Goal: Task Accomplishment & Management: Contribute content

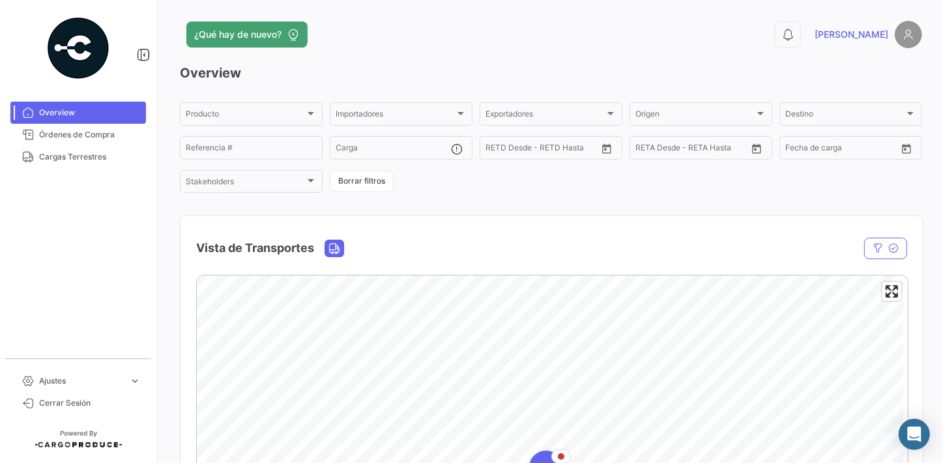
drag, startPoint x: 91, startPoint y: 160, endPoint x: 152, endPoint y: 189, distance: 67.3
click at [91, 160] on span "Cargas Terrestres" at bounding box center [90, 157] width 102 height 12
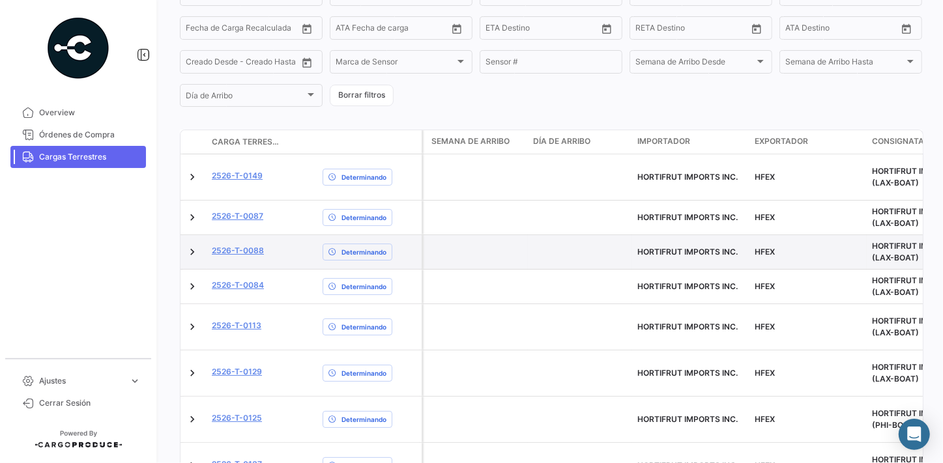
scroll to position [316, 0]
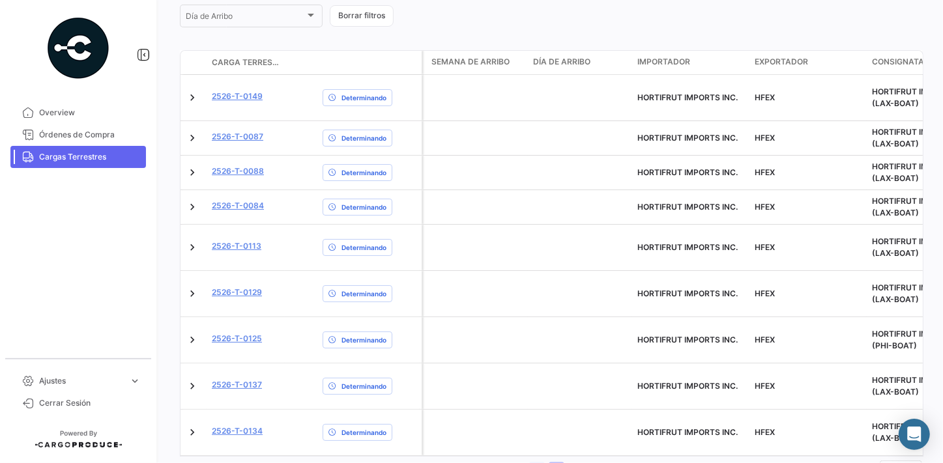
click at [532, 463] on link "1" at bounding box center [537, 470] width 16 height 14
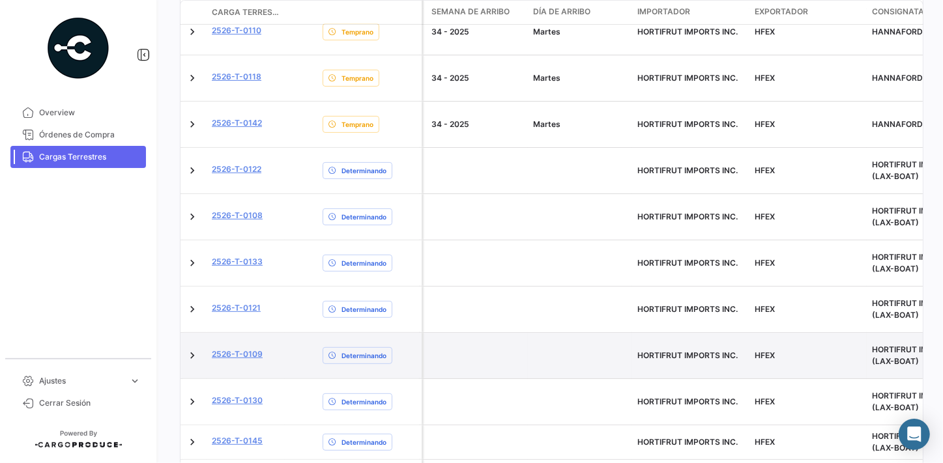
scroll to position [671, 0]
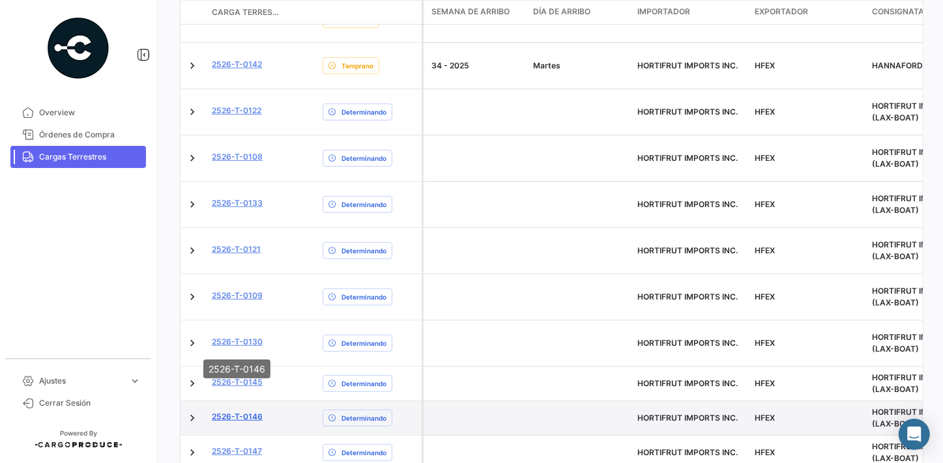
click at [245, 411] on link "2526-T-0146" at bounding box center [237, 417] width 51 height 12
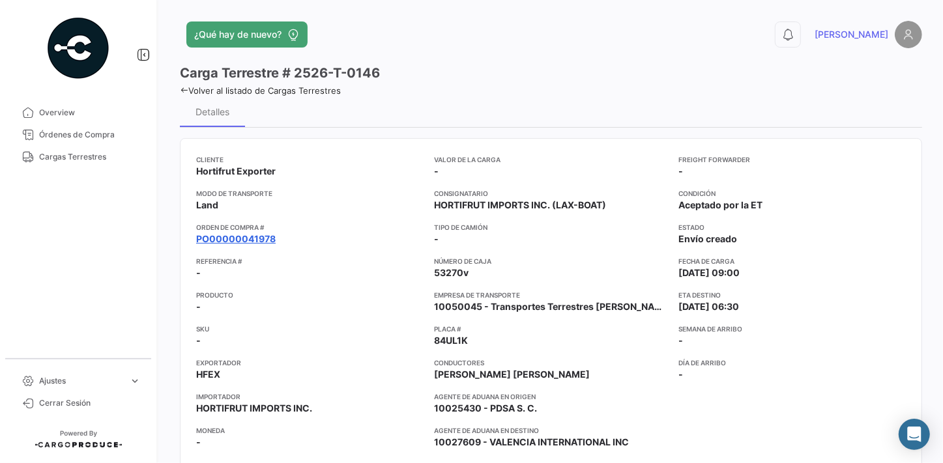
click at [248, 236] on link "PO00000041978" at bounding box center [235, 239] width 79 height 13
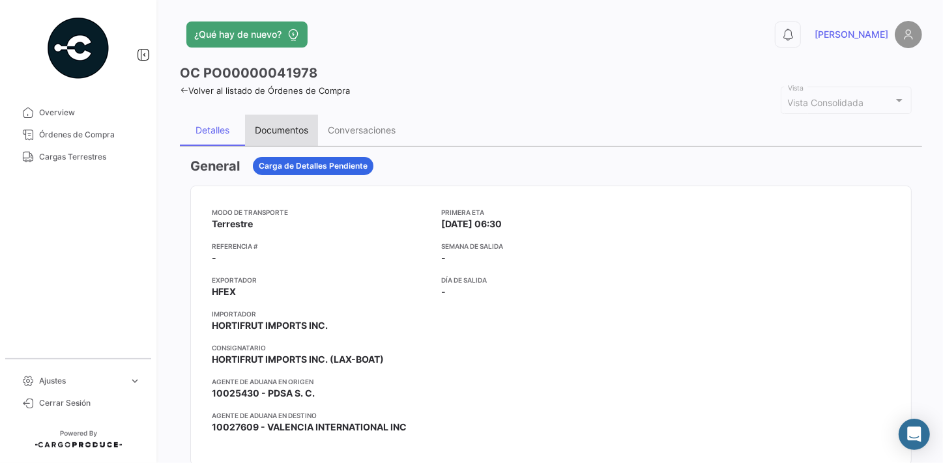
click at [280, 130] on div "Documentos" at bounding box center [281, 129] width 53 height 11
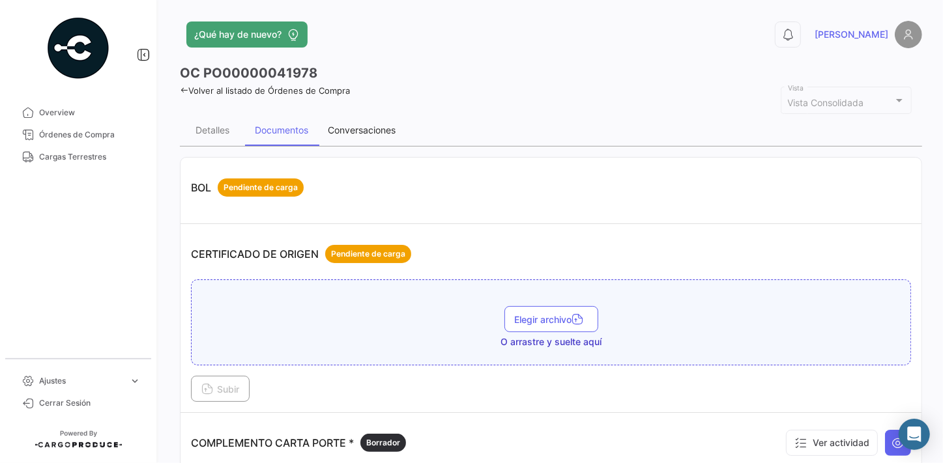
click at [345, 132] on div "Conversaciones" at bounding box center [362, 129] width 68 height 11
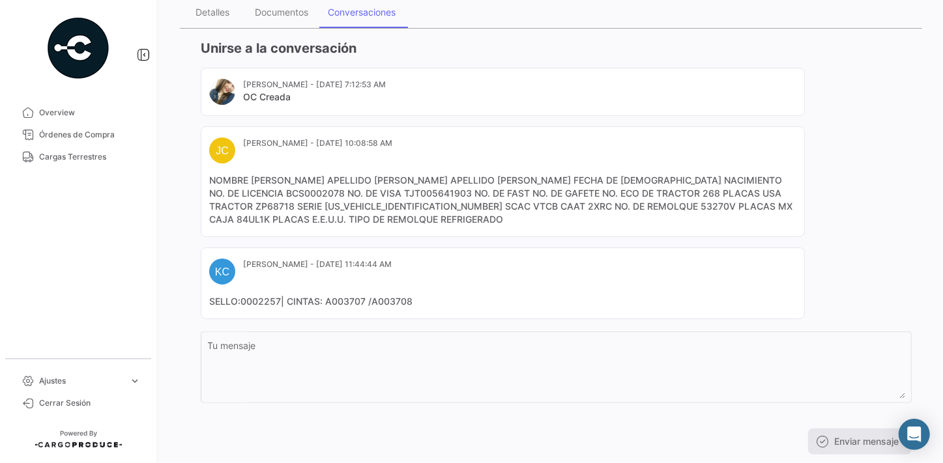
scroll to position [59, 0]
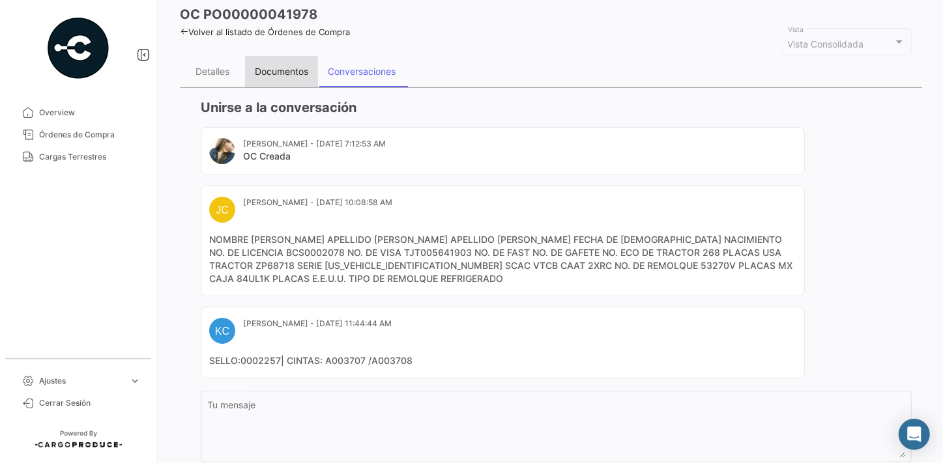
click at [283, 73] on div "Documentos" at bounding box center [281, 71] width 53 height 11
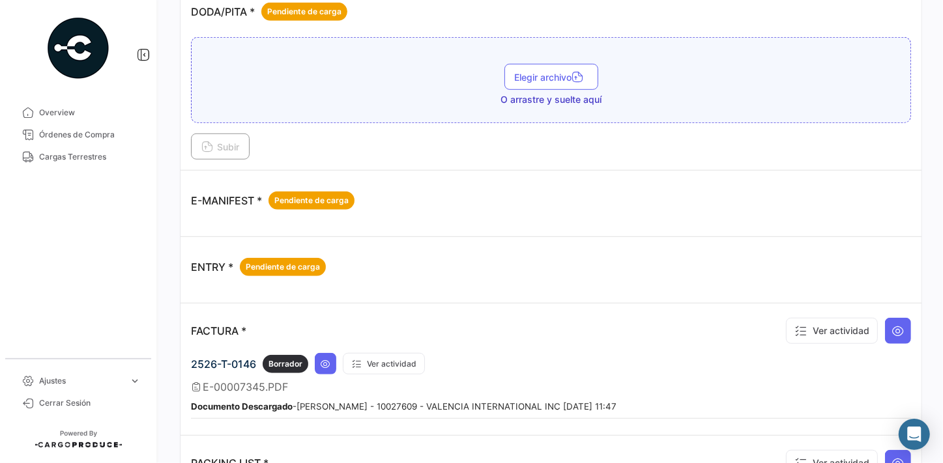
scroll to position [769, 0]
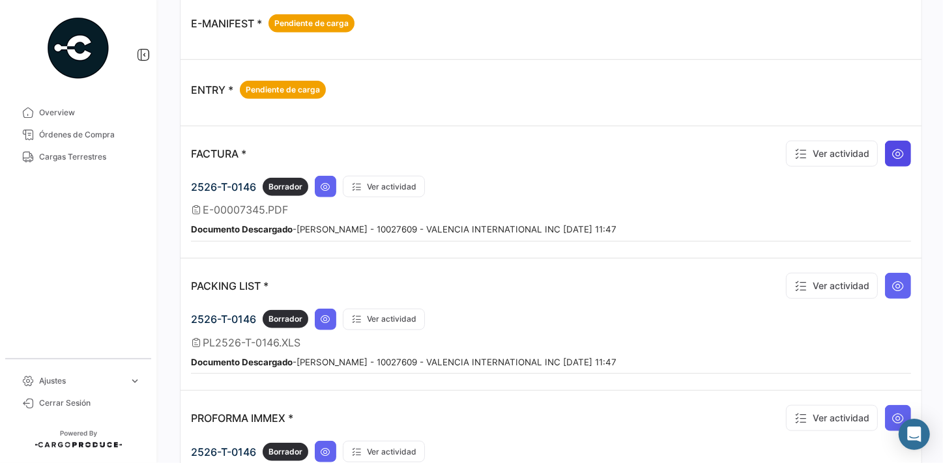
click at [891, 147] on icon at bounding box center [897, 153] width 13 height 13
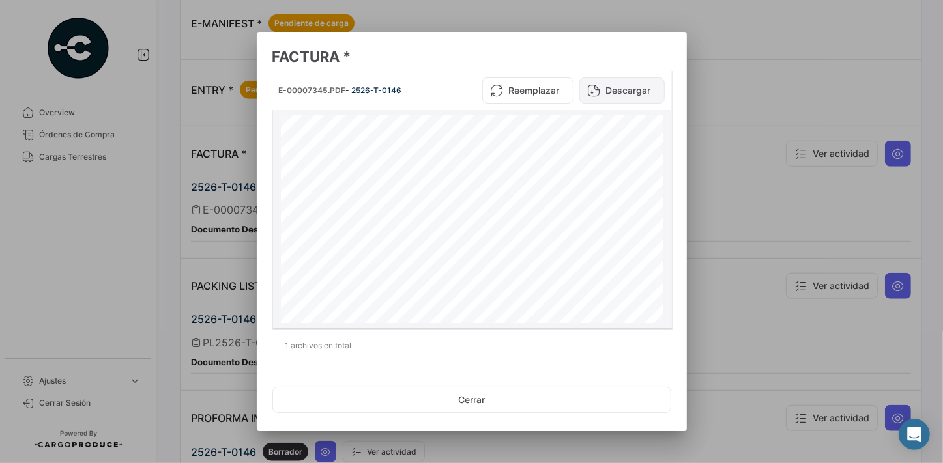
click at [629, 95] on button "Descargar" at bounding box center [621, 91] width 85 height 26
click at [470, 409] on button "Cerrar" at bounding box center [471, 400] width 399 height 26
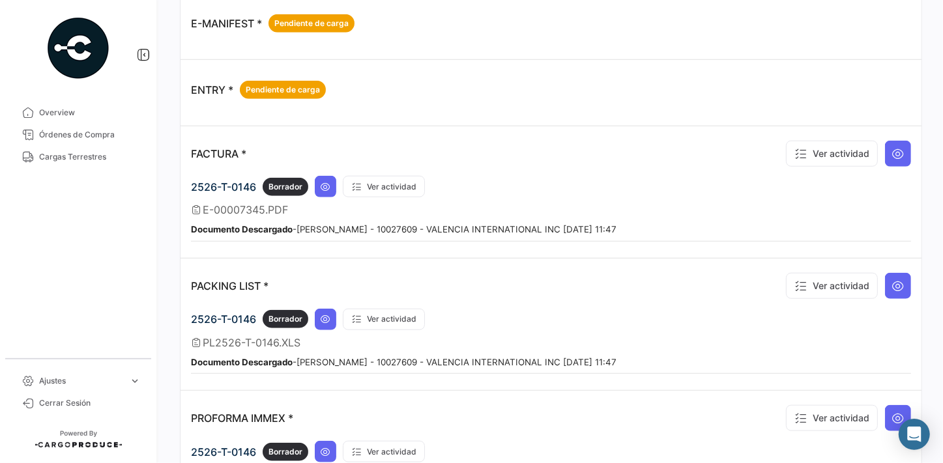
scroll to position [947, 0]
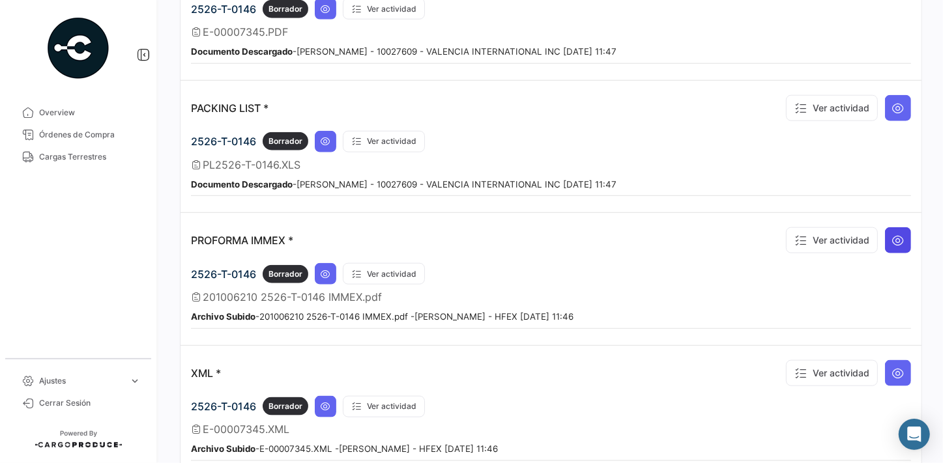
click at [894, 234] on icon at bounding box center [897, 240] width 13 height 13
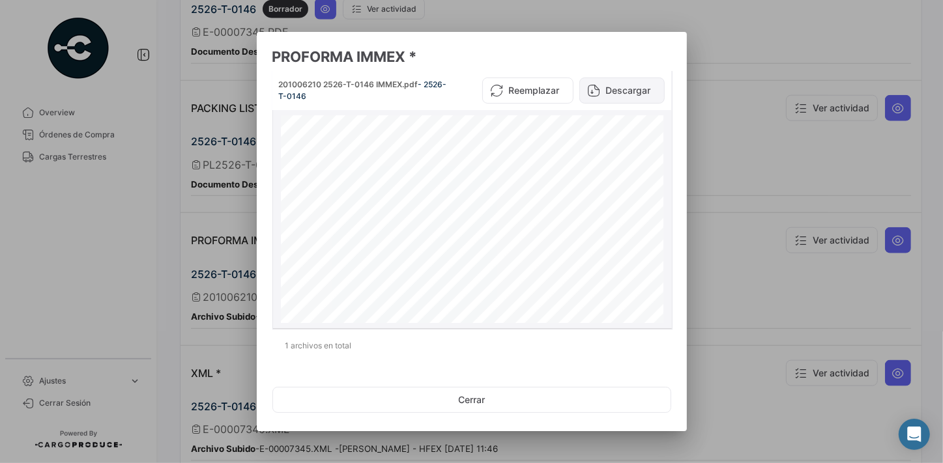
click at [626, 96] on button "Descargar" at bounding box center [621, 91] width 85 height 26
click at [473, 404] on button "Cerrar" at bounding box center [471, 400] width 399 height 26
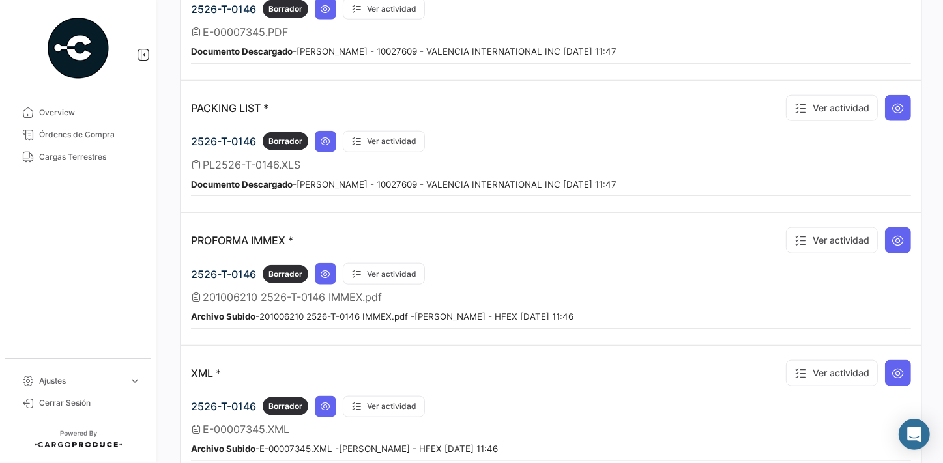
scroll to position [1023, 0]
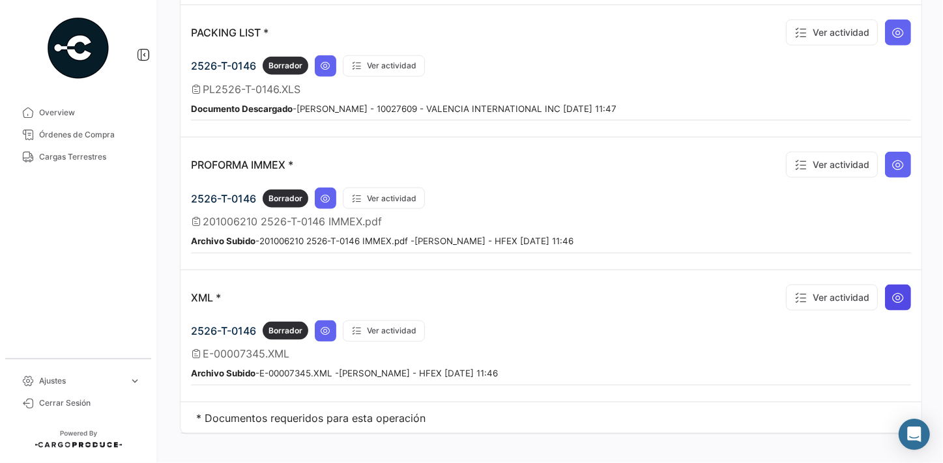
click at [885, 289] on button at bounding box center [898, 298] width 26 height 26
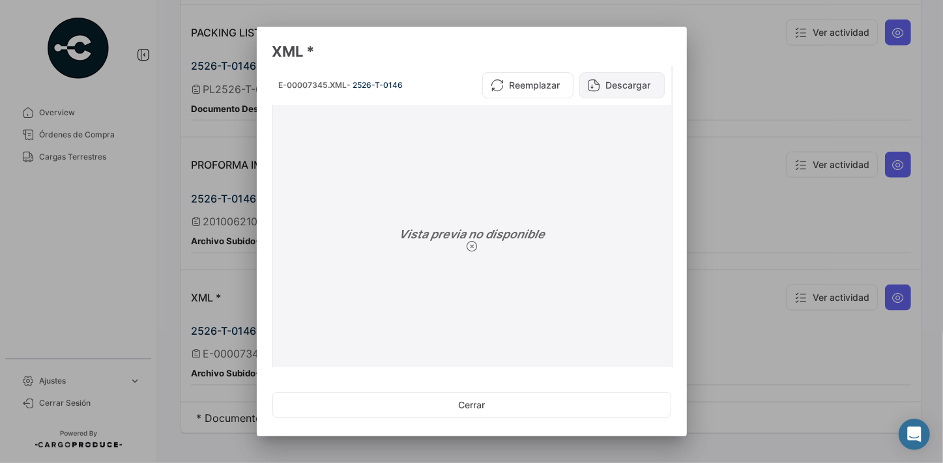
click at [617, 85] on button "Descargar" at bounding box center [621, 85] width 85 height 26
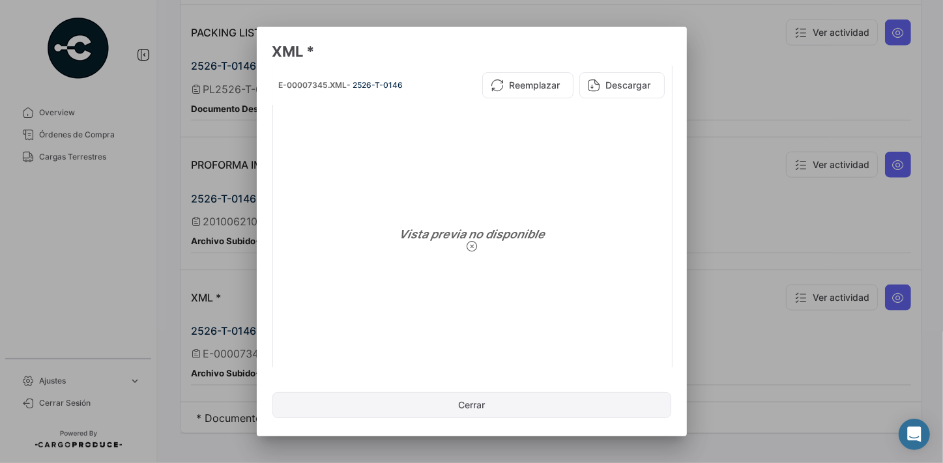
click at [474, 413] on button "Cerrar" at bounding box center [471, 405] width 399 height 26
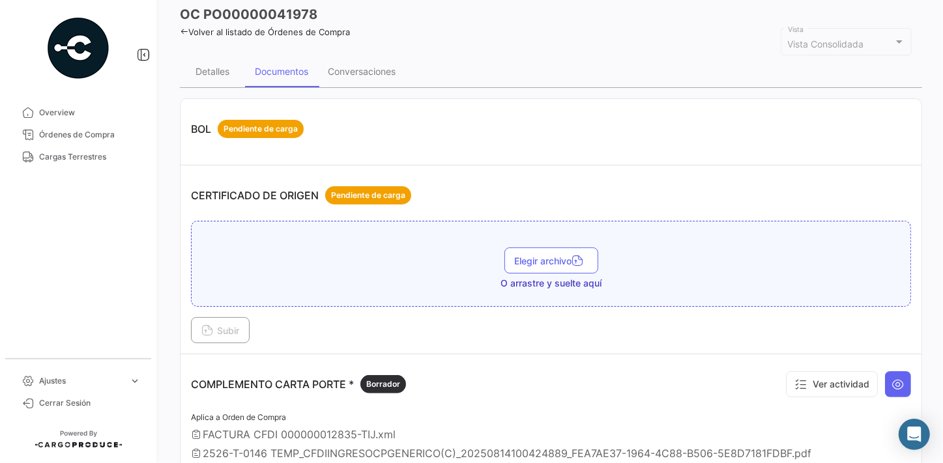
scroll to position [0, 0]
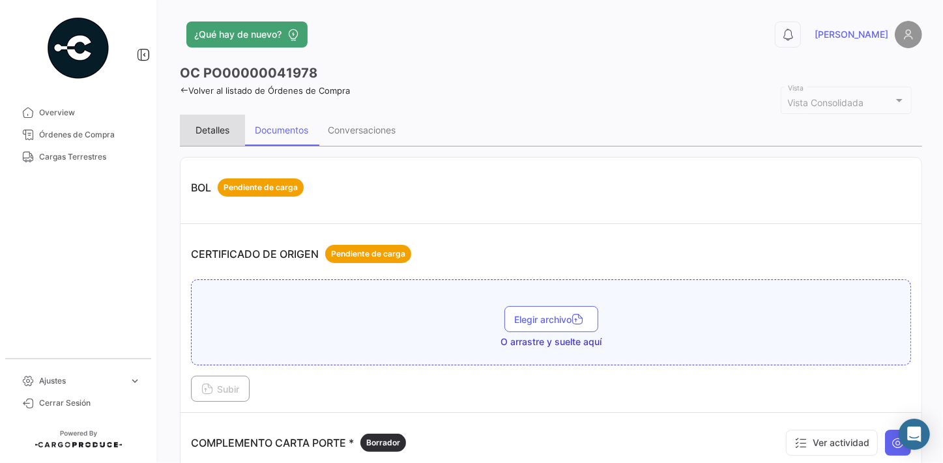
click at [210, 130] on div "Detalles" at bounding box center [212, 129] width 34 height 11
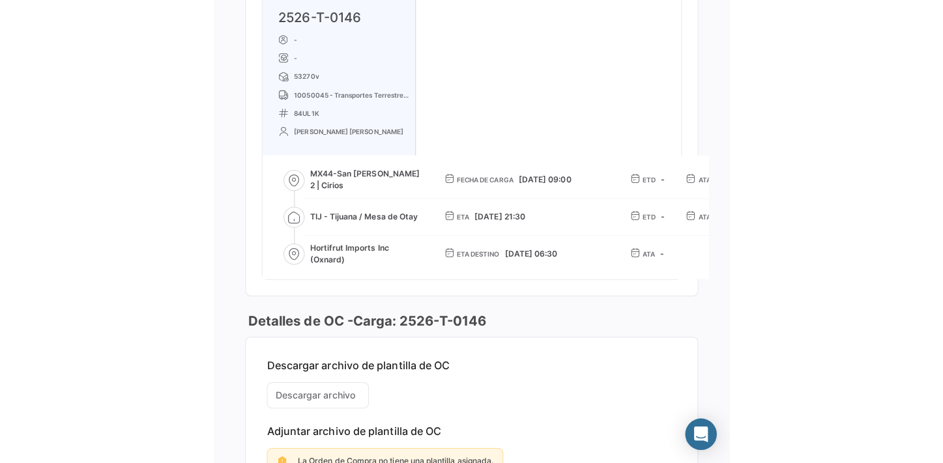
scroll to position [710, 0]
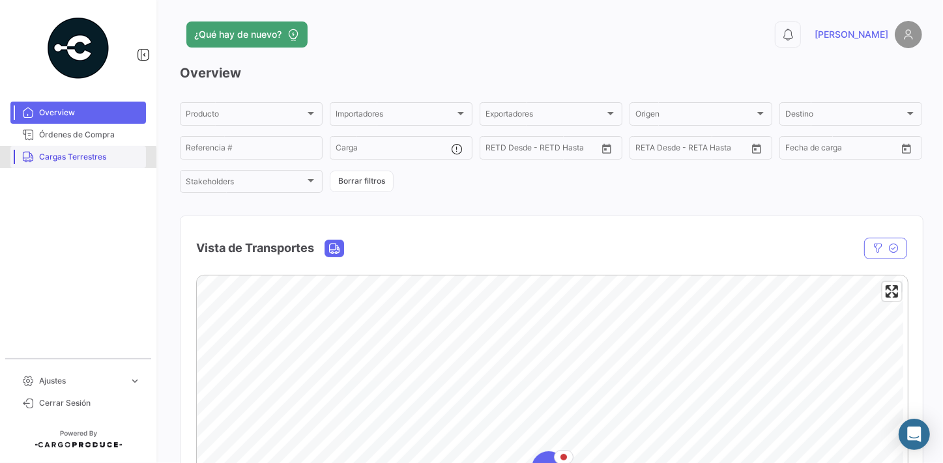
click at [76, 158] on span "Cargas Terrestres" at bounding box center [90, 157] width 102 height 12
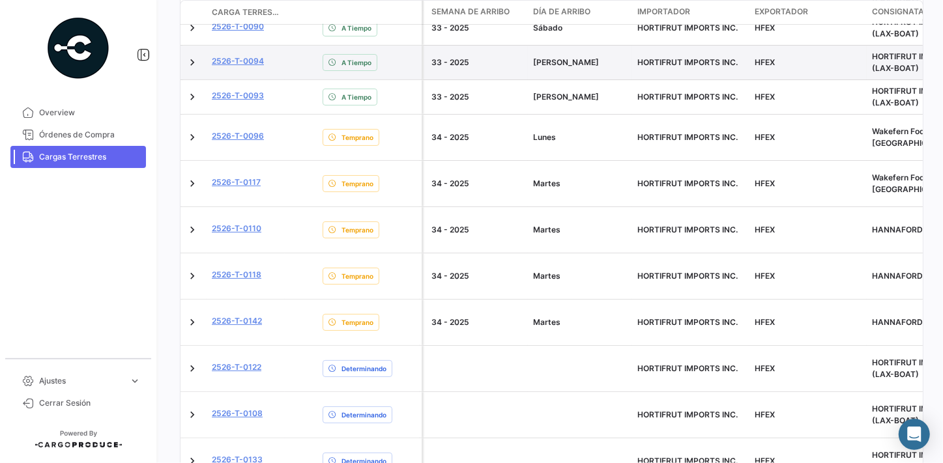
scroll to position [651, 0]
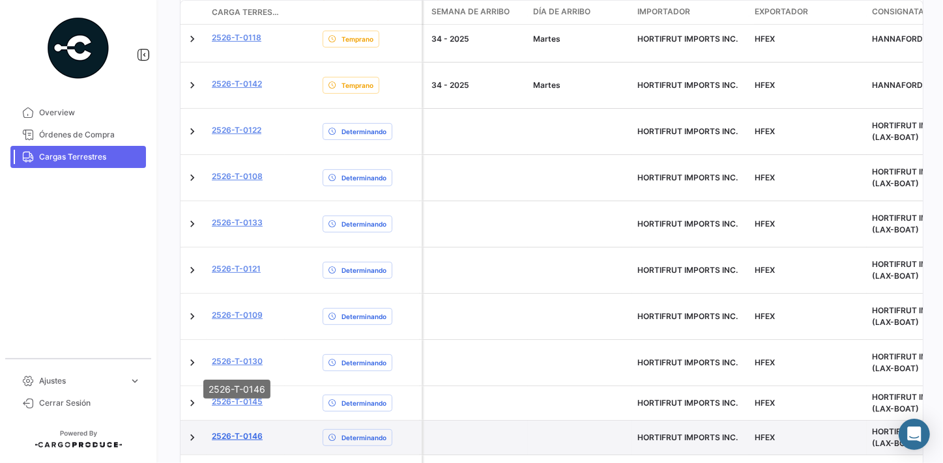
click at [228, 431] on link "2526-T-0146" at bounding box center [237, 437] width 51 height 12
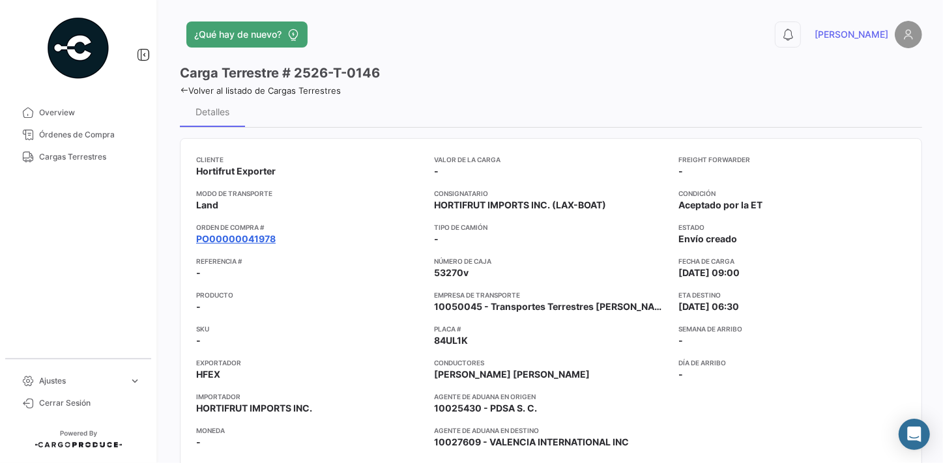
click at [240, 240] on link "PO00000041978" at bounding box center [235, 239] width 79 height 13
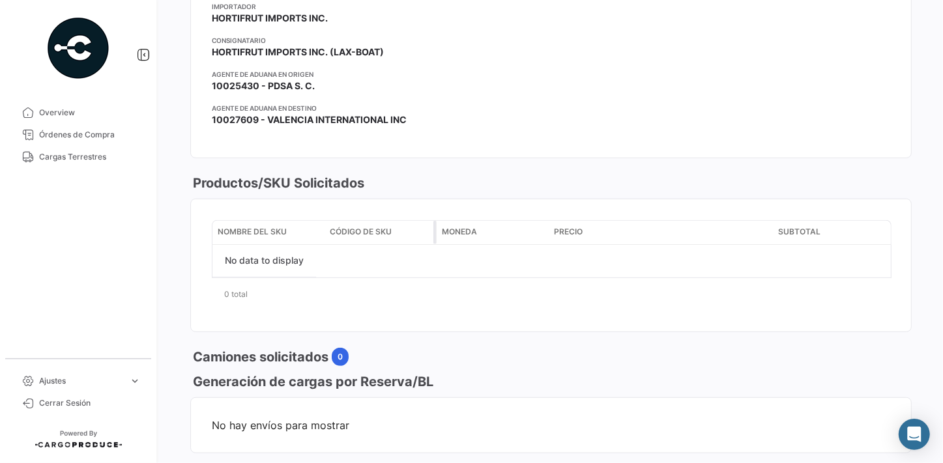
scroll to position [12, 0]
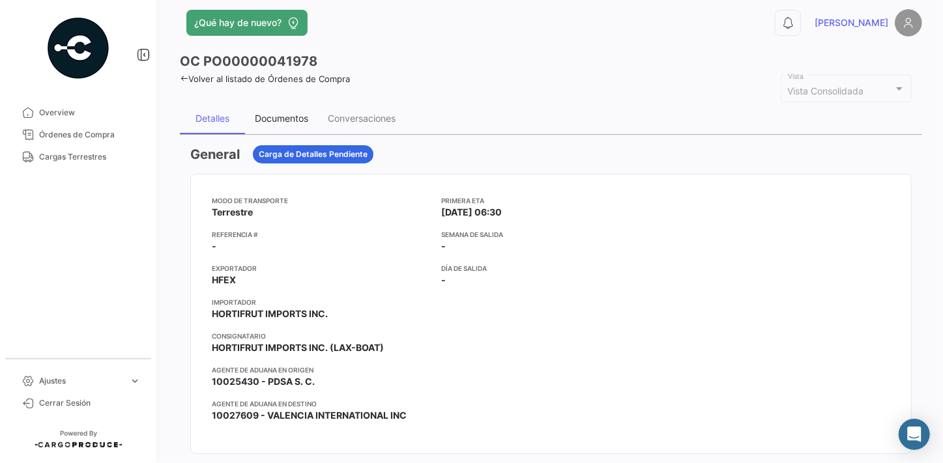
click at [279, 117] on div "Documentos" at bounding box center [281, 118] width 53 height 11
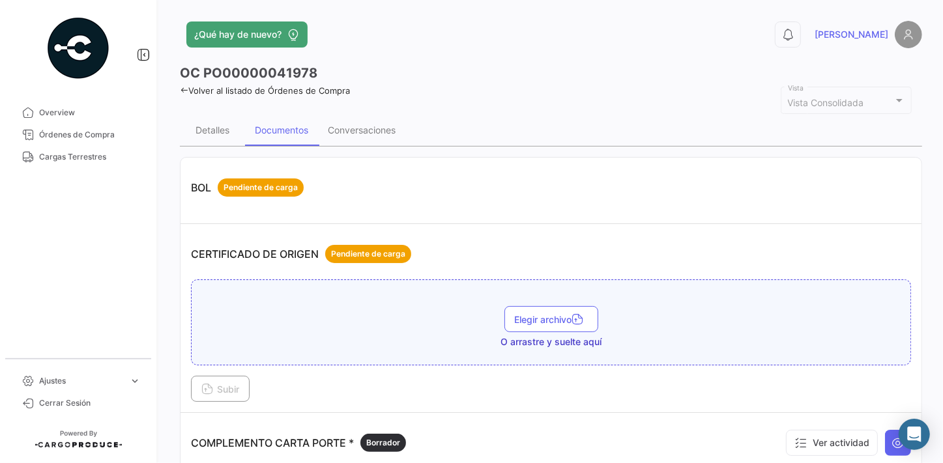
scroll to position [236, 0]
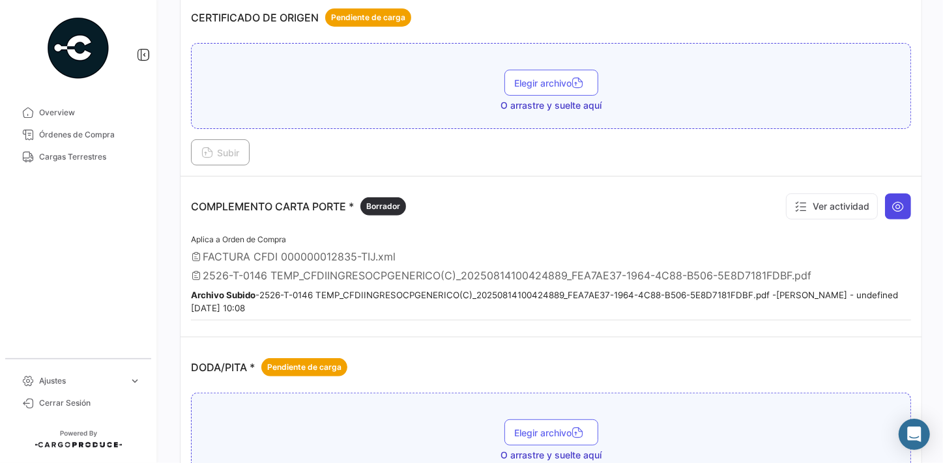
click at [891, 205] on icon at bounding box center [897, 206] width 13 height 13
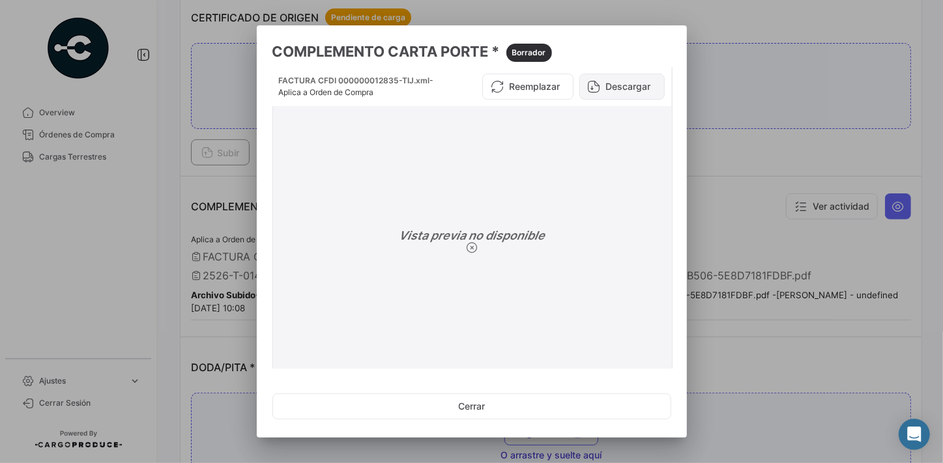
click at [620, 88] on button "Descargar" at bounding box center [621, 87] width 85 height 26
drag, startPoint x: 466, startPoint y: 409, endPoint x: 508, endPoint y: 343, distance: 78.4
click at [466, 408] on button "Cerrar" at bounding box center [471, 406] width 399 height 26
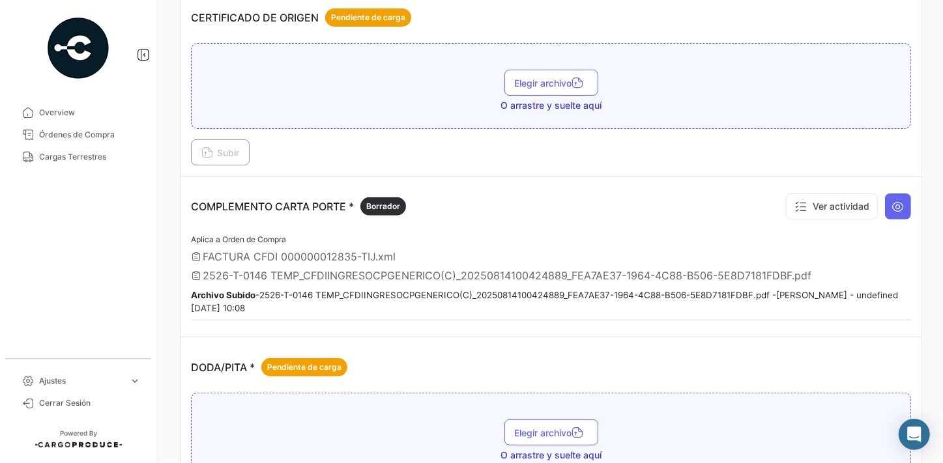
click at [703, 194] on div "COMPLEMENTO CARTA PORTE * Borrador Ver actividad" at bounding box center [551, 206] width 720 height 39
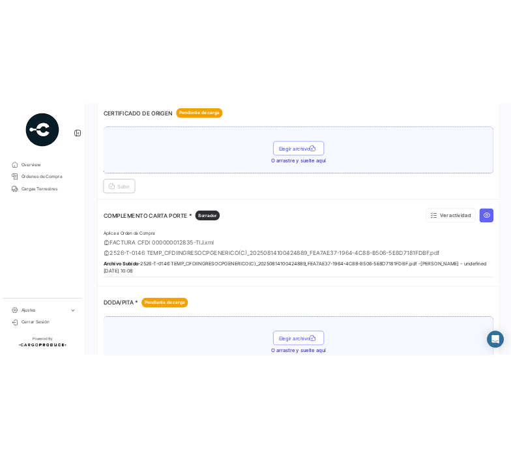
scroll to position [0, 0]
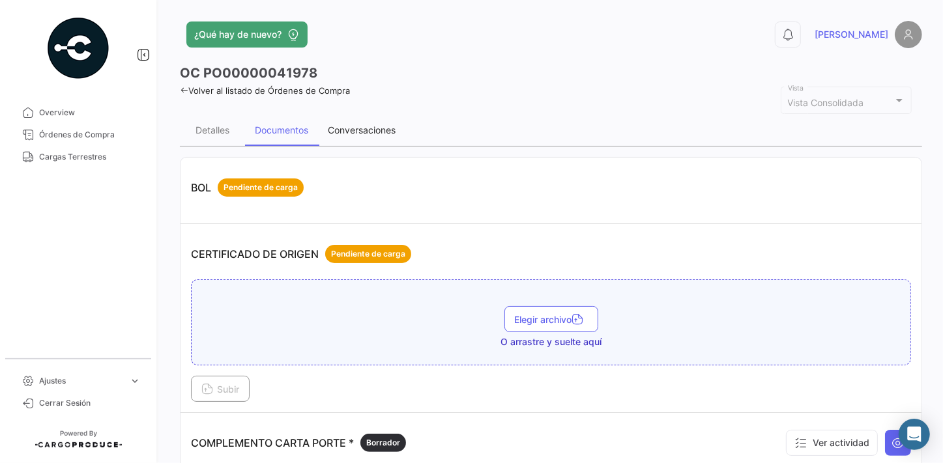
drag, startPoint x: 352, startPoint y: 130, endPoint x: 358, endPoint y: 158, distance: 28.6
click at [352, 130] on div "Conversaciones" at bounding box center [362, 129] width 68 height 11
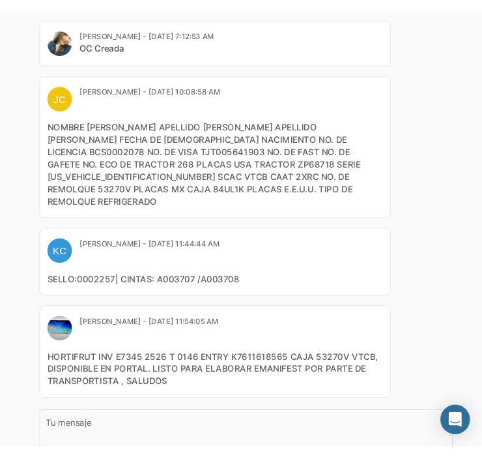
scroll to position [236, 0]
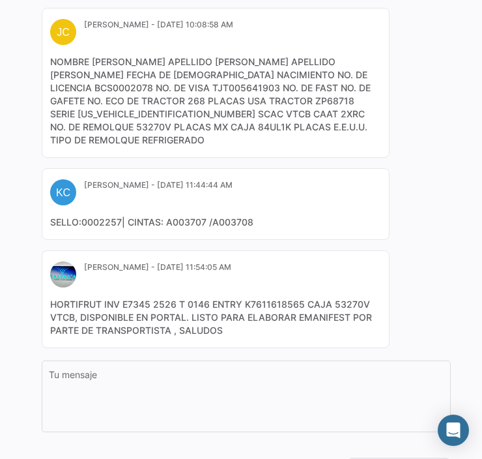
click at [427, 125] on div "Fanny Rios - Aug 12, 2025, 7:12:53 AM OC Creada JC J Carrillo - Aug 14, 2025, 1…" at bounding box center [246, 148] width 409 height 399
click at [462, 134] on div "0 OC PO00000041978 Volver al listado de Órdenes de Compra Vista Consolidada Vis…" at bounding box center [241, 229] width 482 height 459
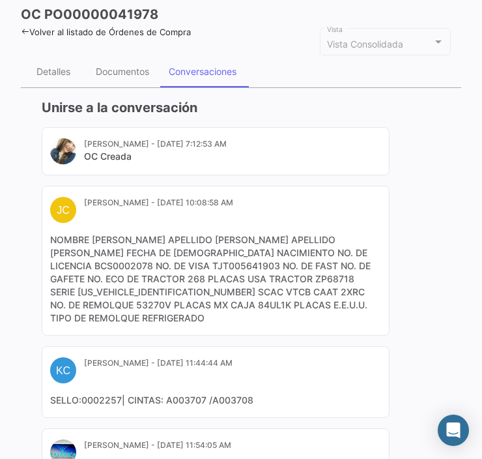
scroll to position [0, 0]
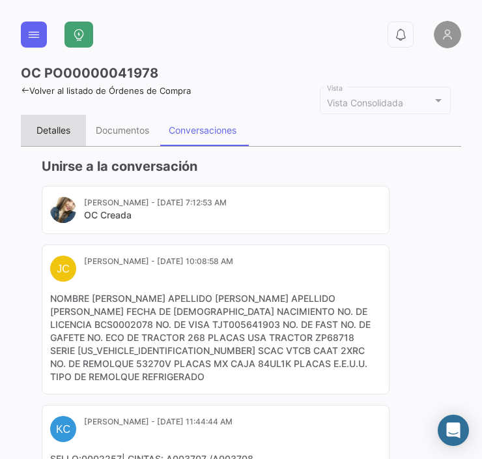
click at [56, 125] on div "Detalles" at bounding box center [53, 129] width 34 height 11
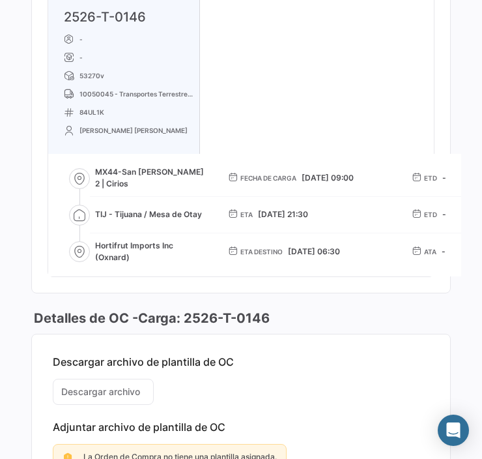
scroll to position [710, 0]
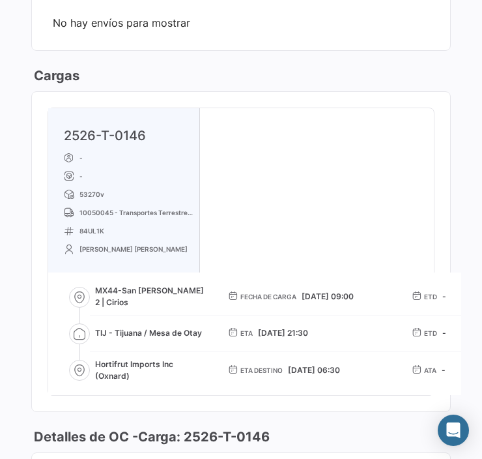
click at [350, 32] on mat-card-content "No hay envíos para mostrar" at bounding box center [241, 22] width 418 height 55
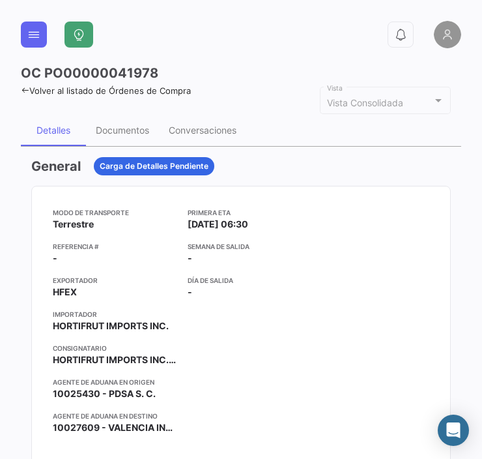
scroll to position [59, 0]
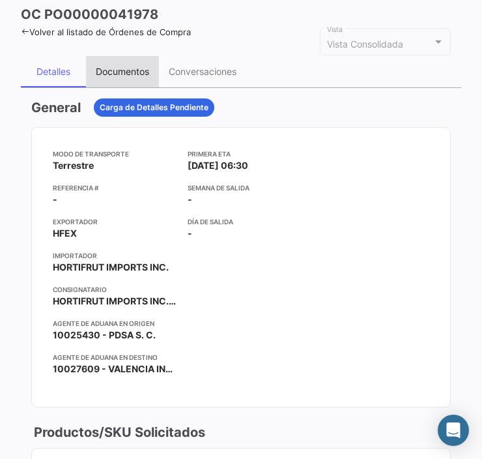
click at [107, 70] on div "Documentos" at bounding box center [122, 71] width 53 height 11
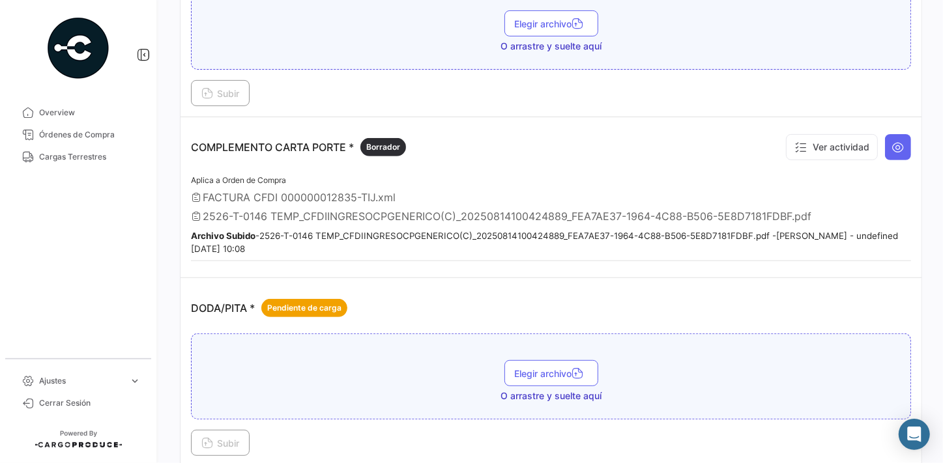
scroll to position [533, 0]
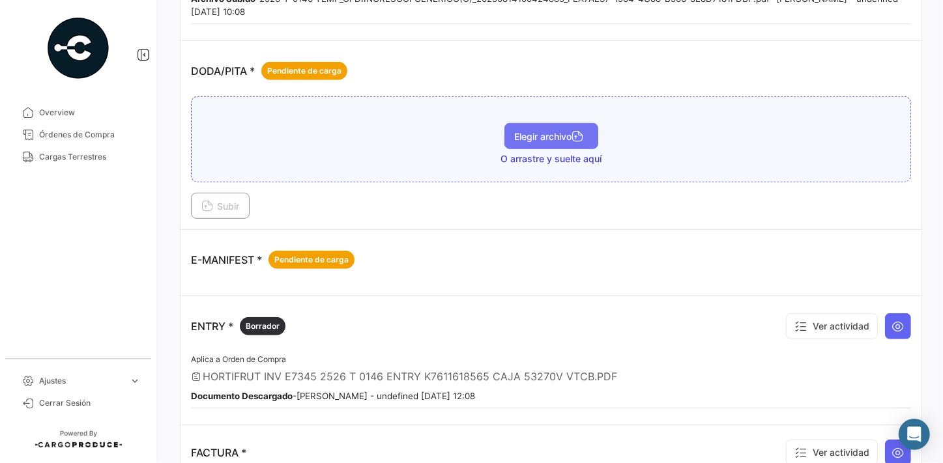
click at [534, 137] on span "Elegir archivo" at bounding box center [551, 136] width 73 height 11
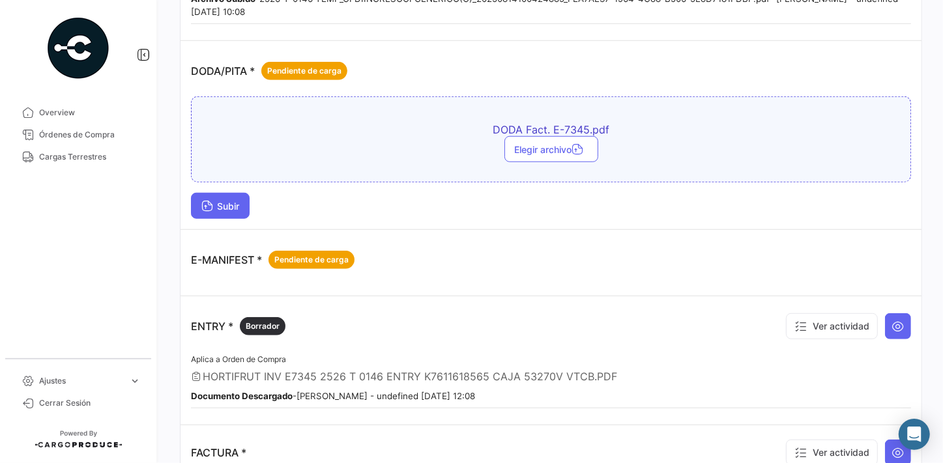
click at [228, 201] on span "Subir" at bounding box center [220, 206] width 38 height 11
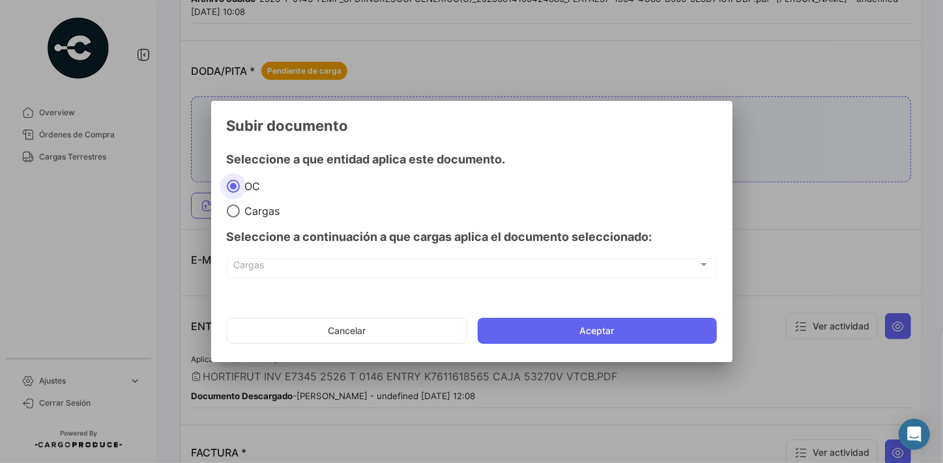
click at [268, 214] on span "Cargas" at bounding box center [260, 211] width 40 height 13
click at [240, 214] on input "Cargas" at bounding box center [233, 211] width 13 height 13
radio input "true"
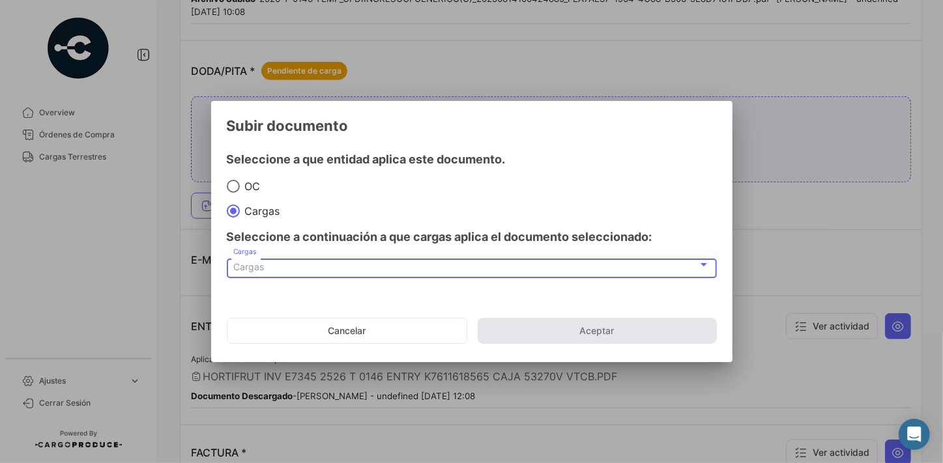
click at [306, 267] on div "Cargas" at bounding box center [465, 267] width 464 height 11
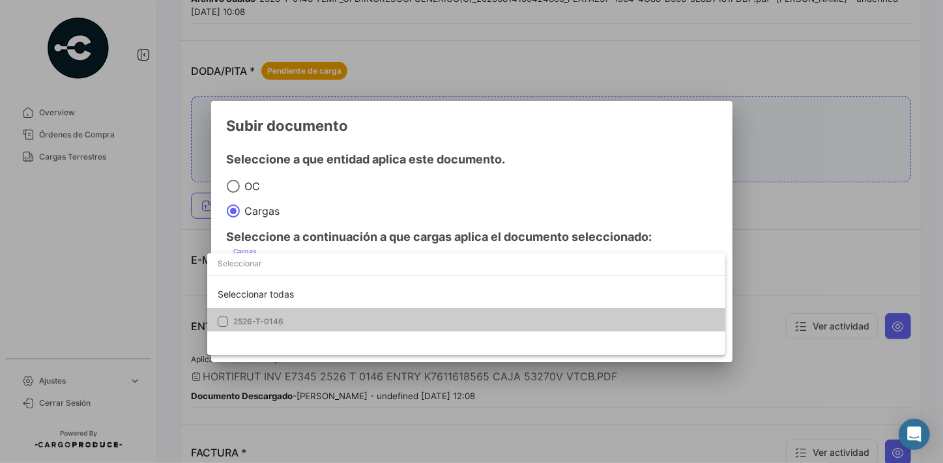
click at [255, 324] on span "2526-T-0146" at bounding box center [258, 322] width 50 height 10
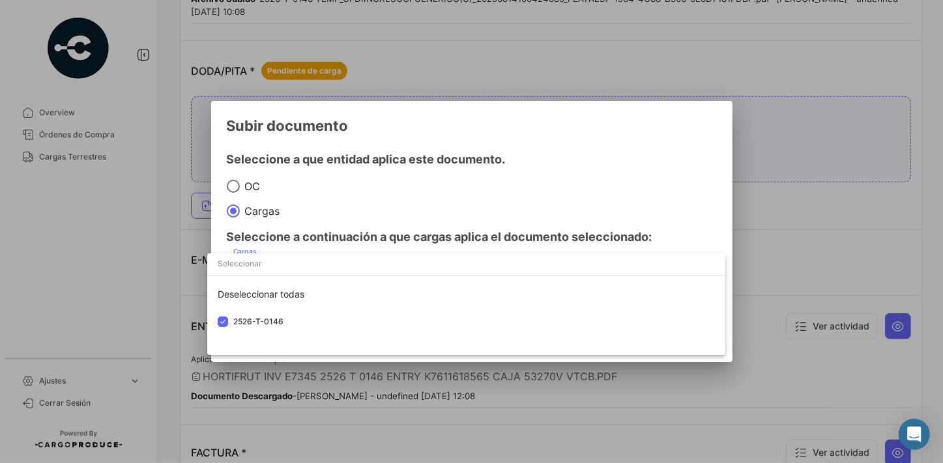
click at [650, 154] on div at bounding box center [471, 231] width 943 height 463
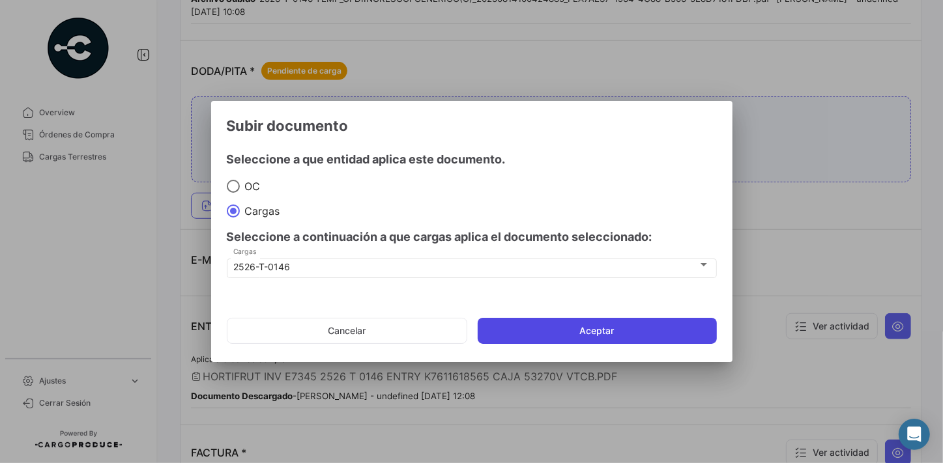
click at [612, 332] on button "Aceptar" at bounding box center [597, 331] width 239 height 26
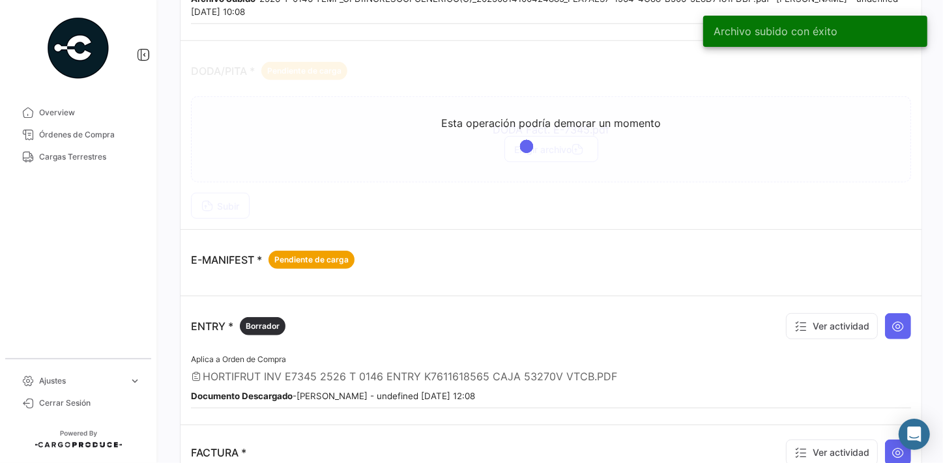
scroll to position [414, 0]
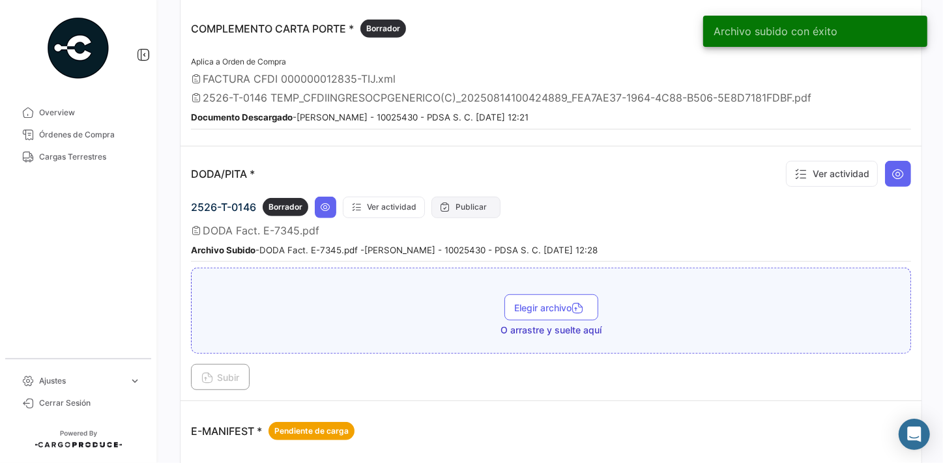
click at [476, 204] on button "Publicar" at bounding box center [465, 207] width 69 height 21
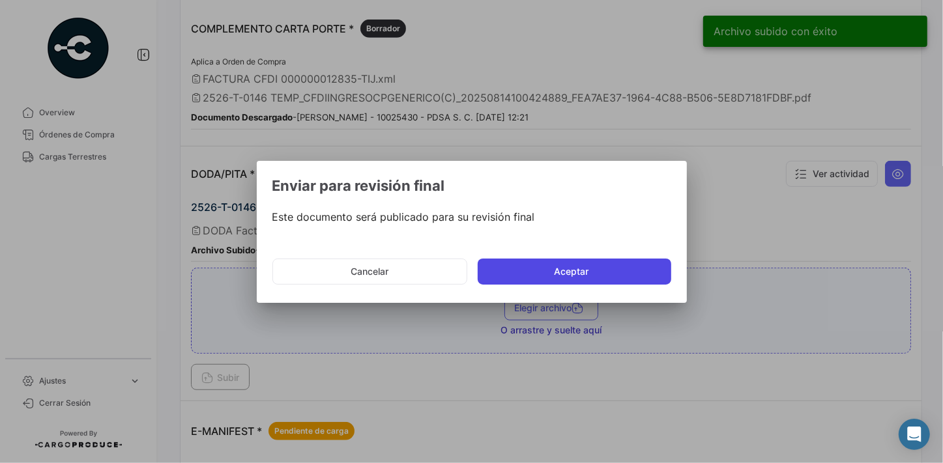
click at [579, 271] on button "Aceptar" at bounding box center [574, 272] width 193 height 26
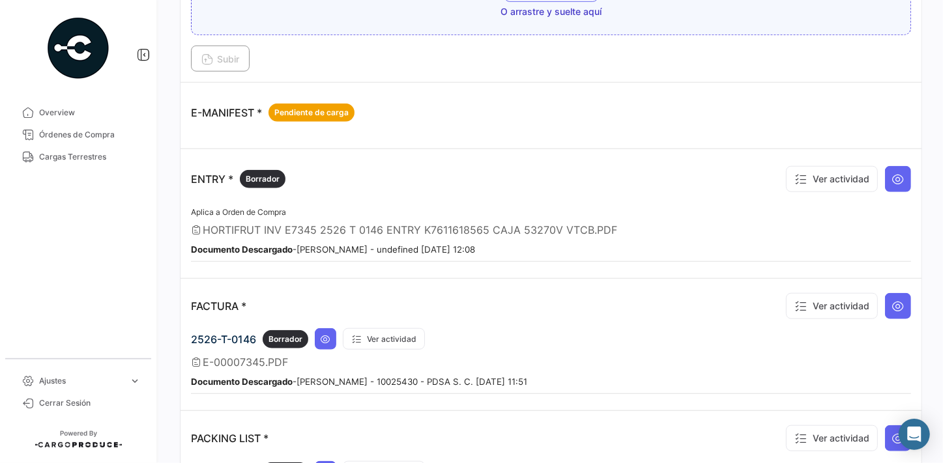
scroll to position [947, 0]
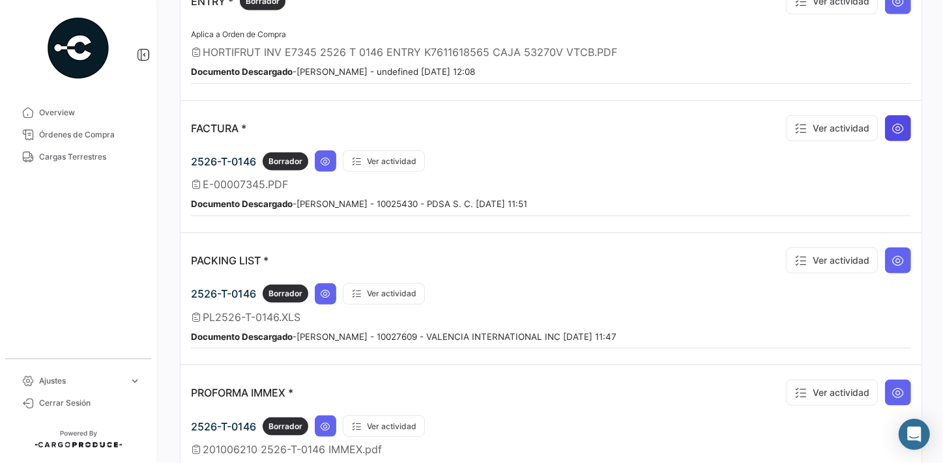
click at [891, 122] on icon at bounding box center [897, 128] width 13 height 13
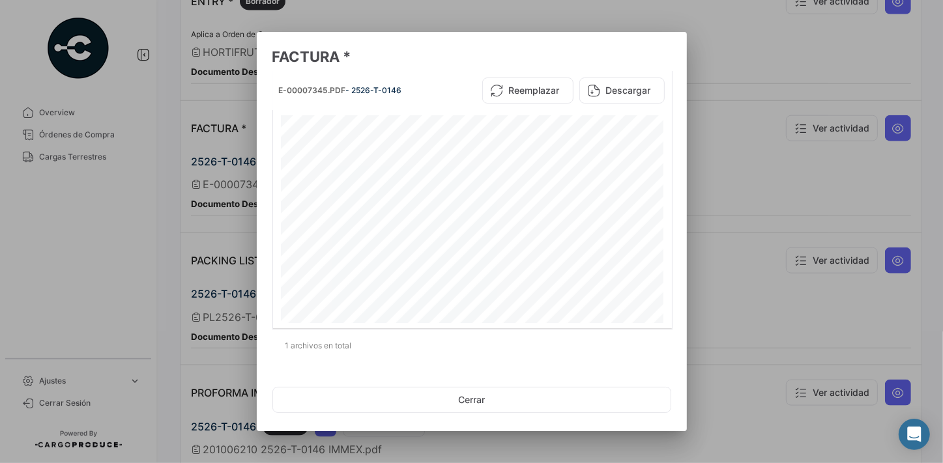
scroll to position [296, 0]
click at [495, 404] on button "Cerrar" at bounding box center [471, 400] width 399 height 26
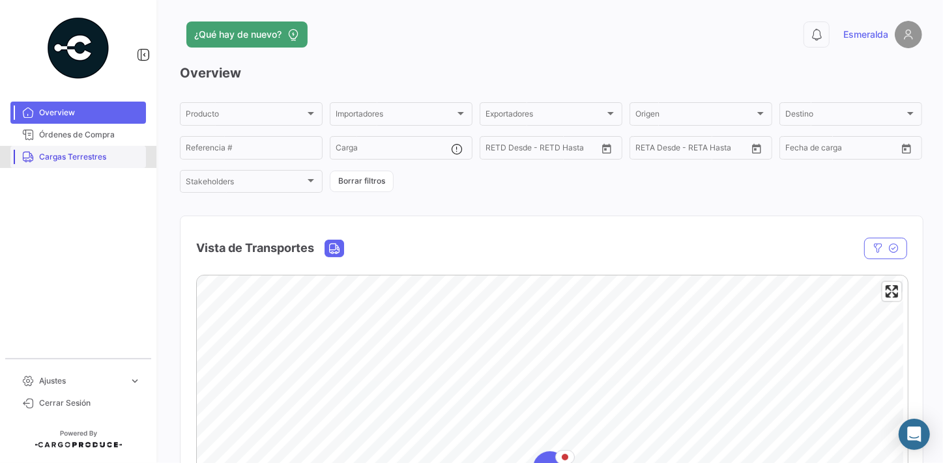
click at [72, 159] on span "Cargas Terrestres" at bounding box center [90, 157] width 102 height 12
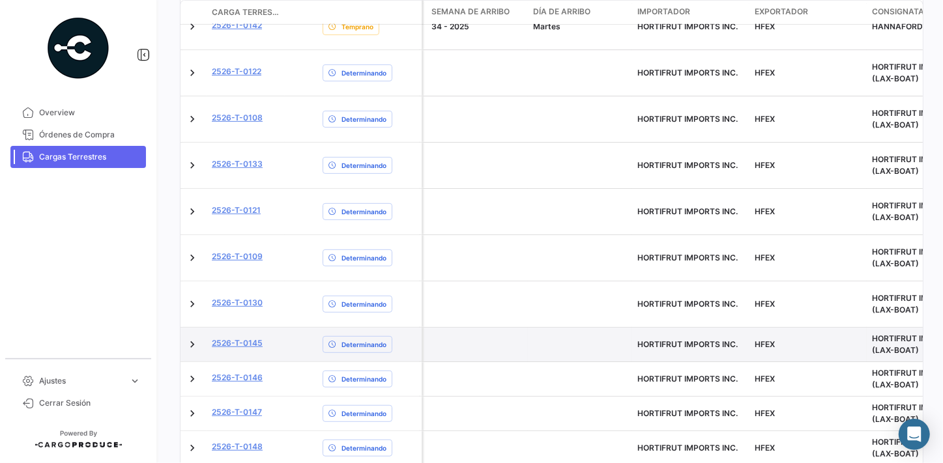
scroll to position [743, 0]
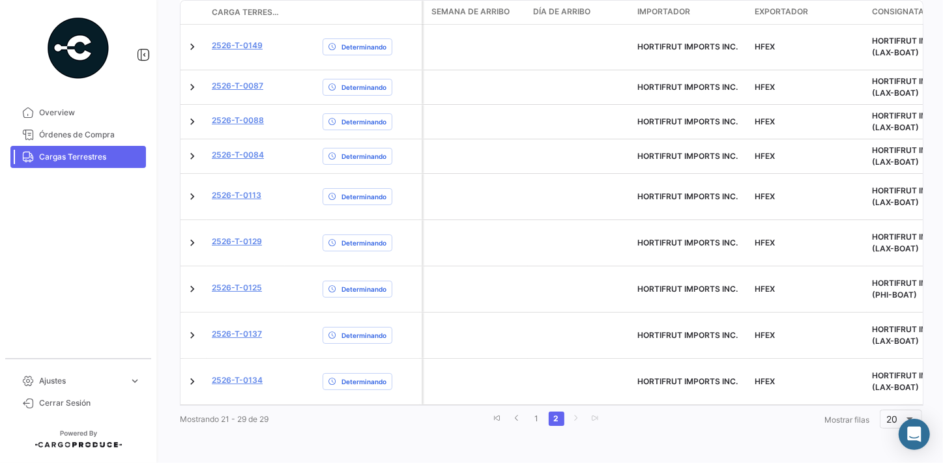
scroll to position [316, 0]
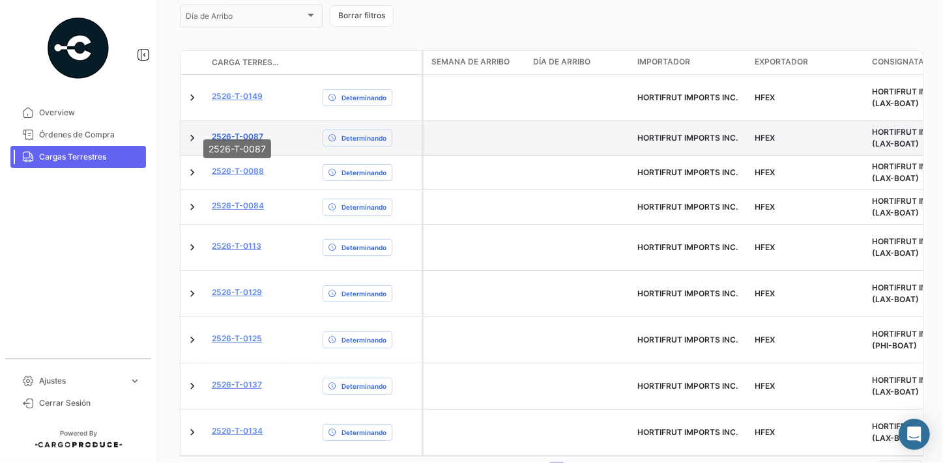
click at [235, 131] on link "2526-T-0087" at bounding box center [237, 137] width 51 height 12
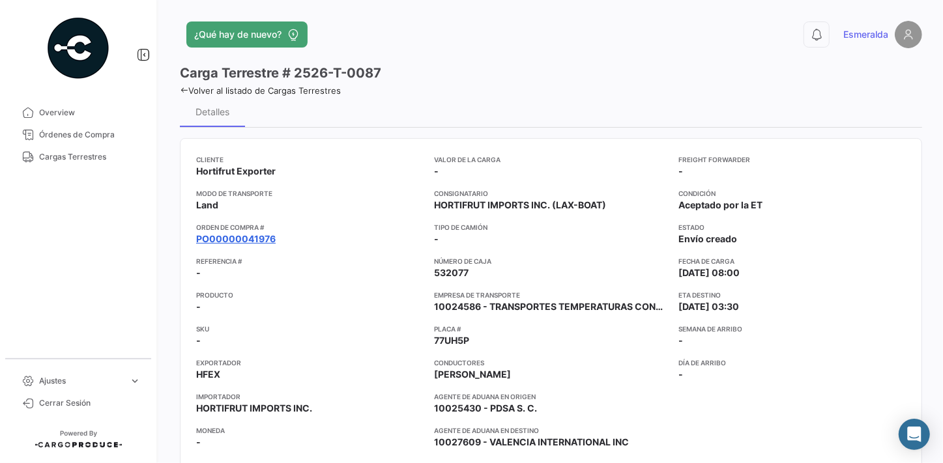
click at [227, 240] on link "PO00000041976" at bounding box center [235, 239] width 79 height 13
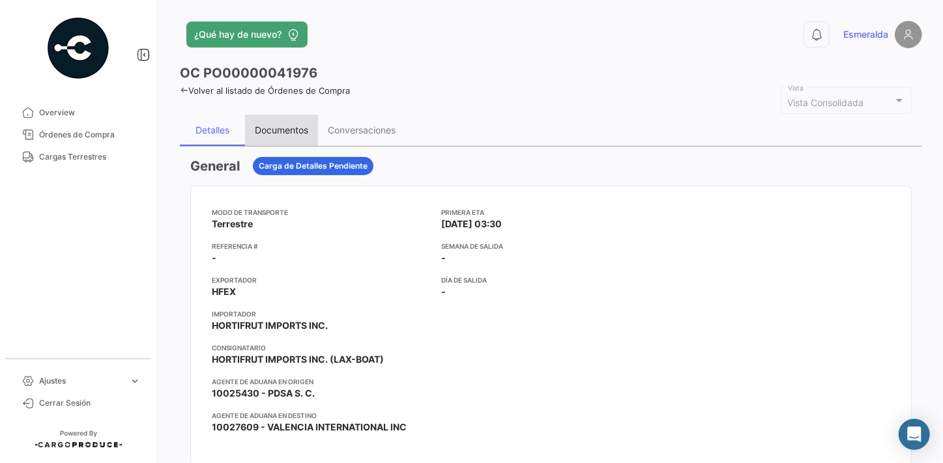
click at [283, 130] on div "Documentos" at bounding box center [281, 129] width 53 height 11
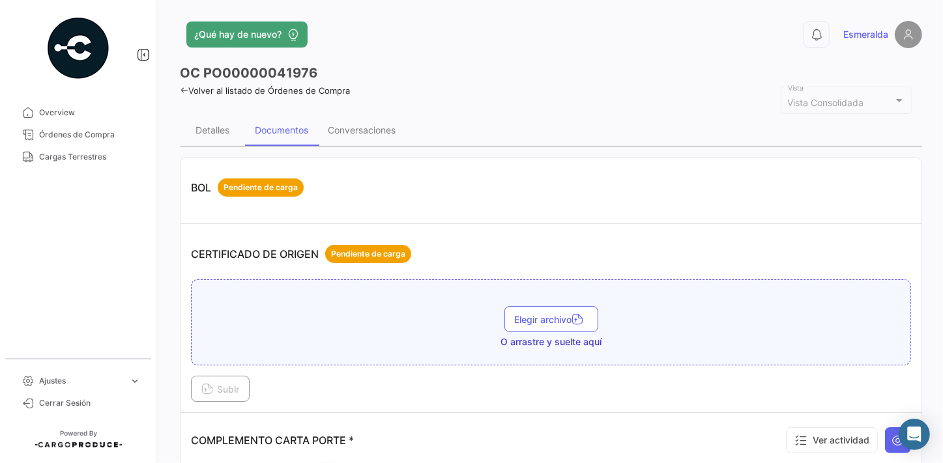
scroll to position [296, 0]
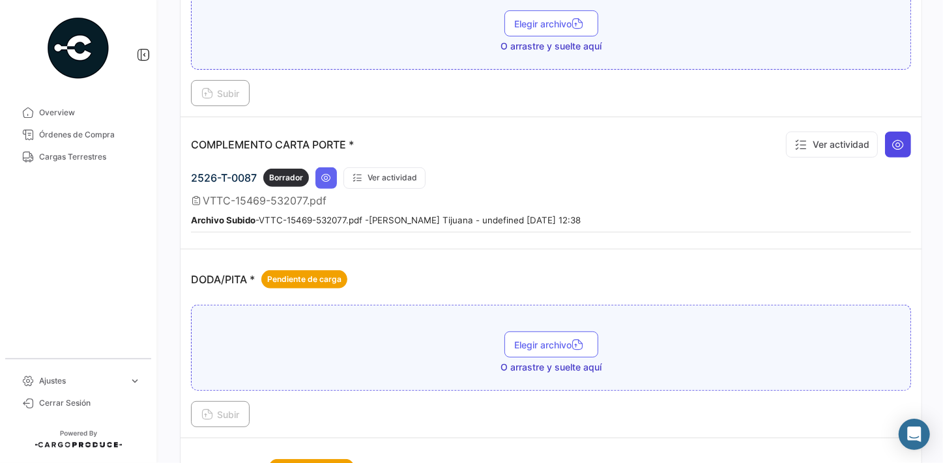
click at [892, 144] on icon at bounding box center [897, 144] width 13 height 13
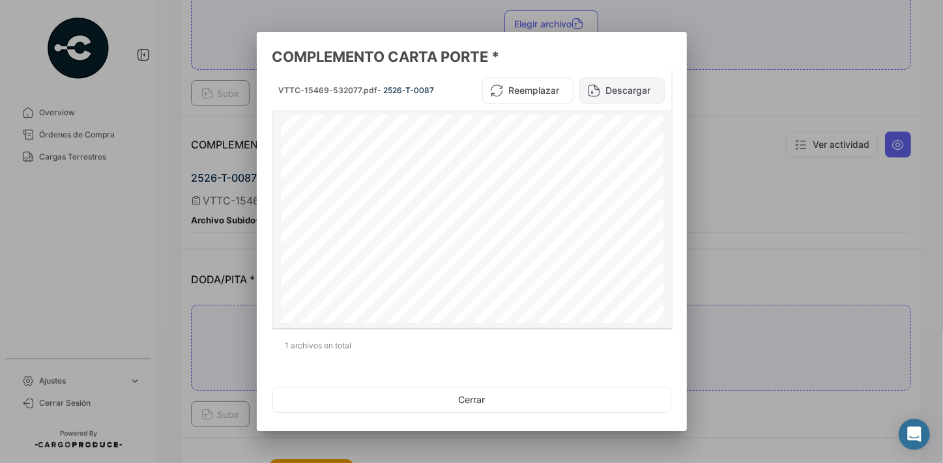
click at [622, 95] on button "Descargar" at bounding box center [621, 91] width 85 height 26
click at [473, 399] on button "Cerrar" at bounding box center [471, 400] width 399 height 26
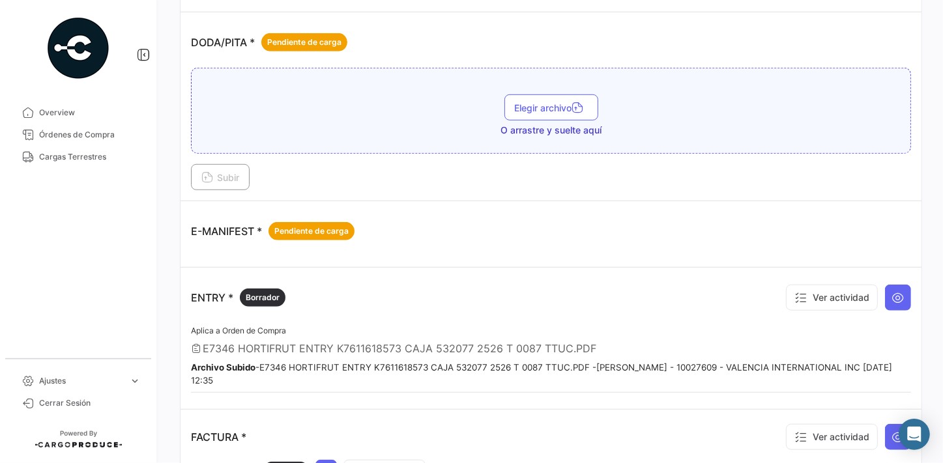
scroll to position [651, 0]
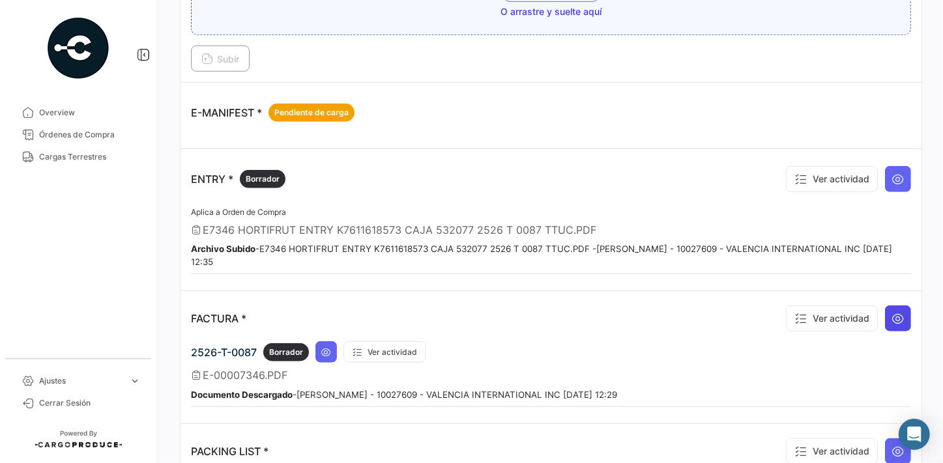
click at [895, 312] on icon at bounding box center [897, 318] width 13 height 13
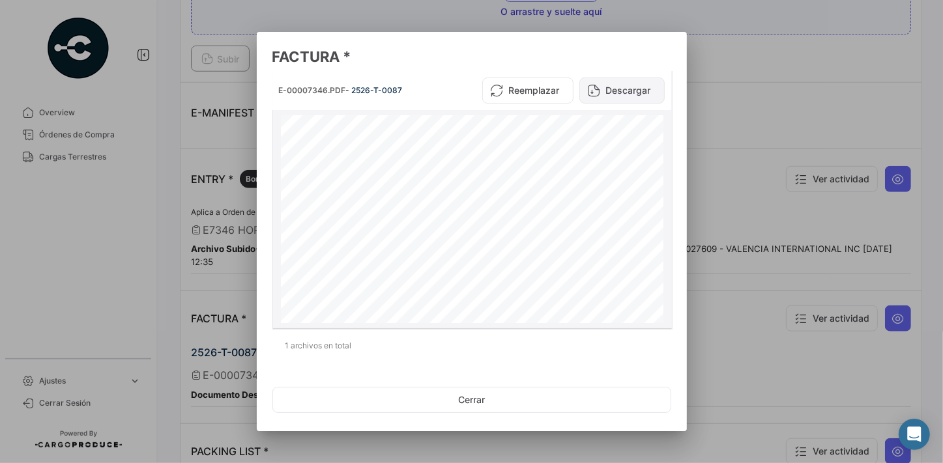
click at [629, 91] on button "Descargar" at bounding box center [621, 91] width 85 height 26
click at [472, 390] on button "Cerrar" at bounding box center [471, 400] width 399 height 26
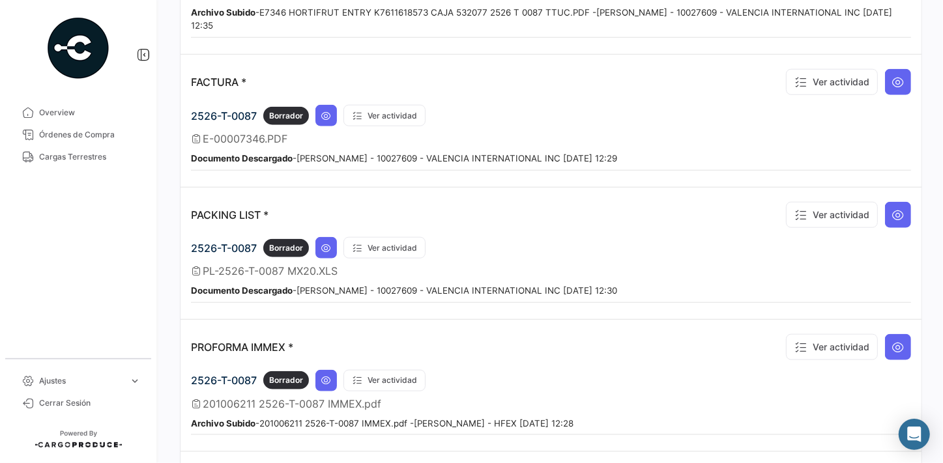
scroll to position [1066, 0]
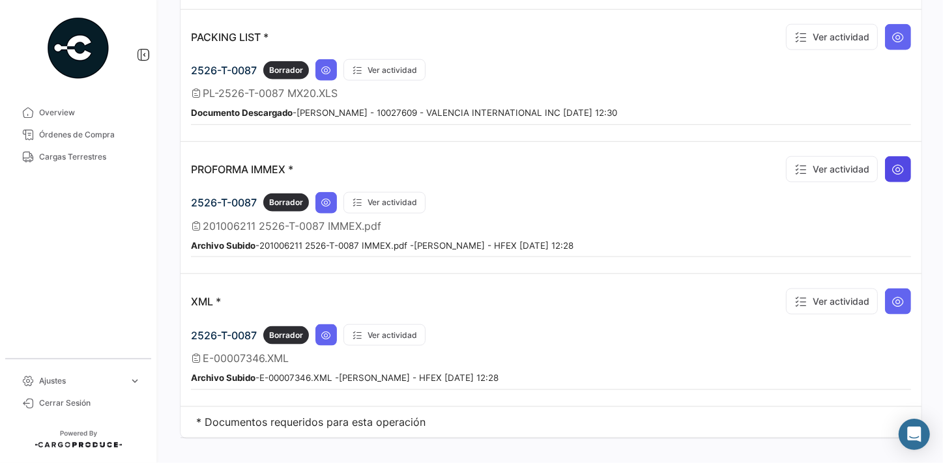
click at [894, 163] on icon at bounding box center [897, 169] width 13 height 13
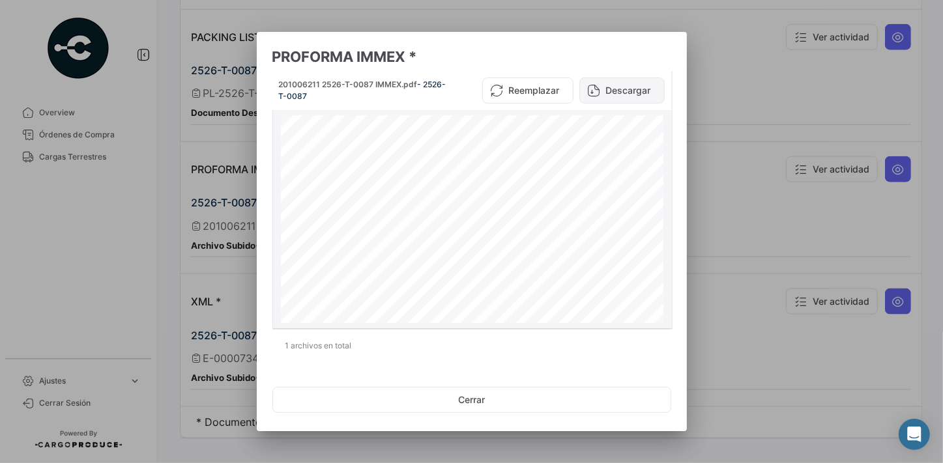
click at [625, 93] on button "Descargar" at bounding box center [621, 91] width 85 height 26
click at [481, 401] on button "Cerrar" at bounding box center [471, 400] width 399 height 26
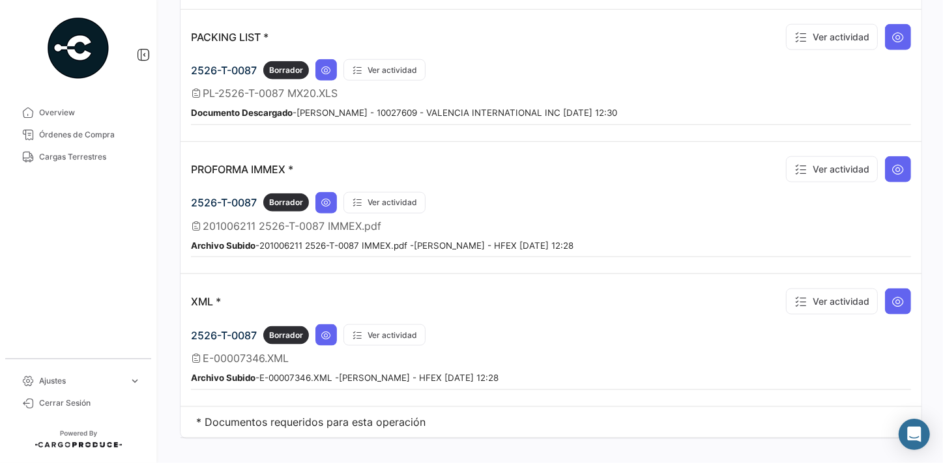
scroll to position [1069, 0]
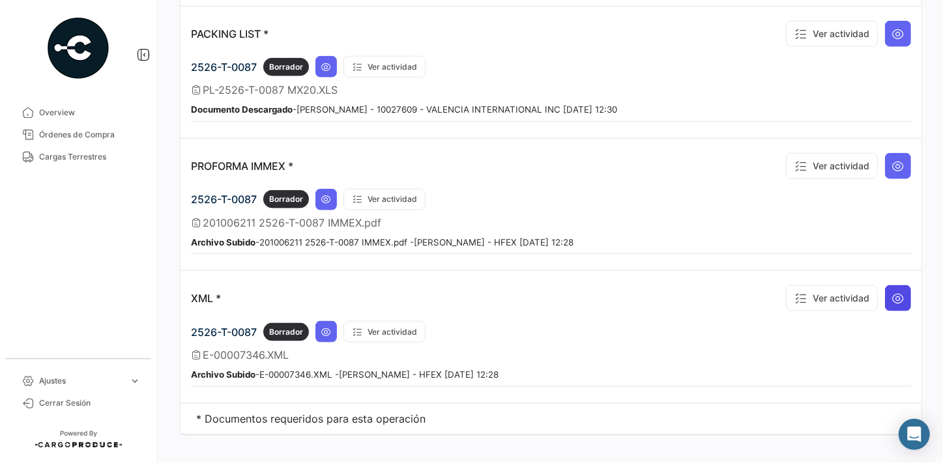
click at [893, 292] on icon at bounding box center [897, 298] width 13 height 13
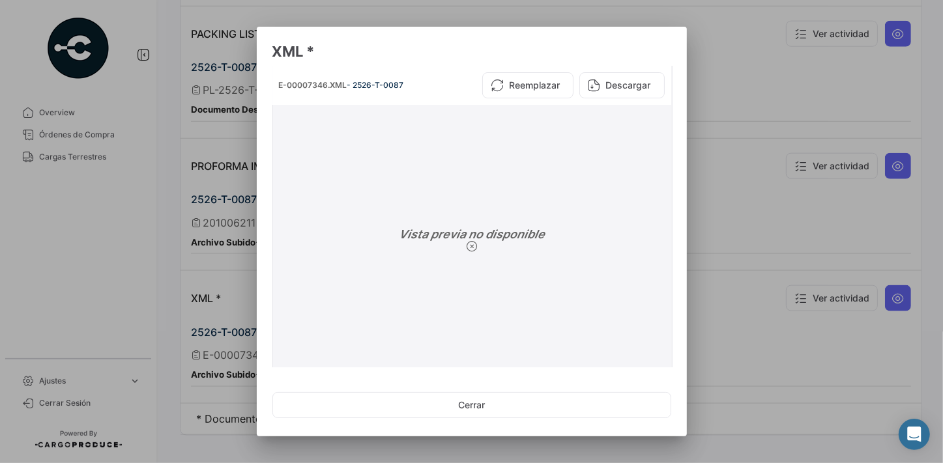
click at [620, 86] on button "Descargar" at bounding box center [621, 85] width 85 height 26
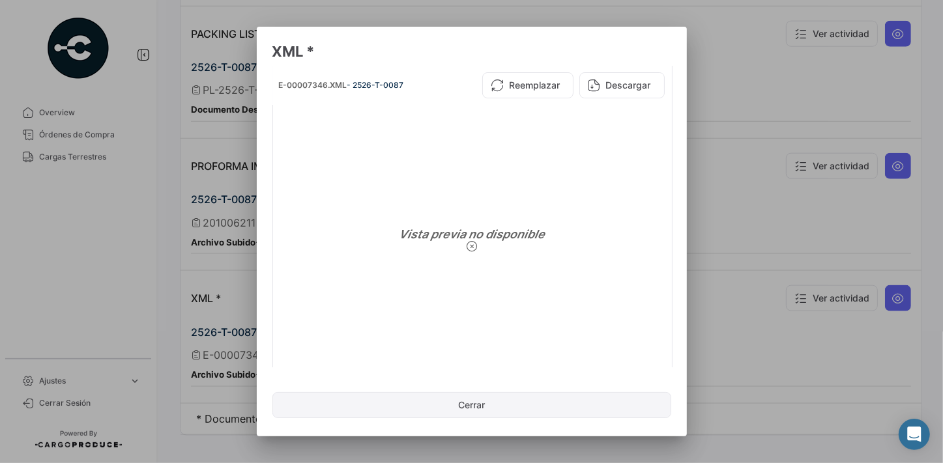
drag, startPoint x: 479, startPoint y: 408, endPoint x: 488, endPoint y: 408, distance: 8.5
click at [481, 408] on button "Cerrar" at bounding box center [471, 405] width 399 height 26
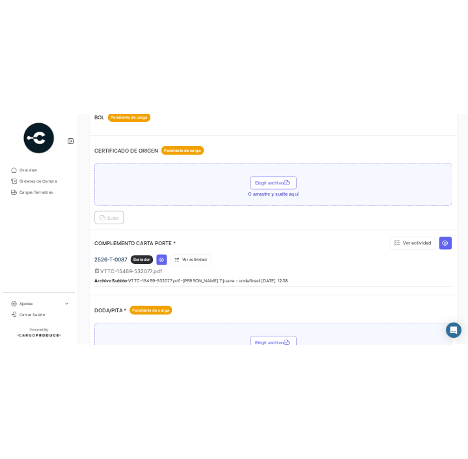
scroll to position [0, 0]
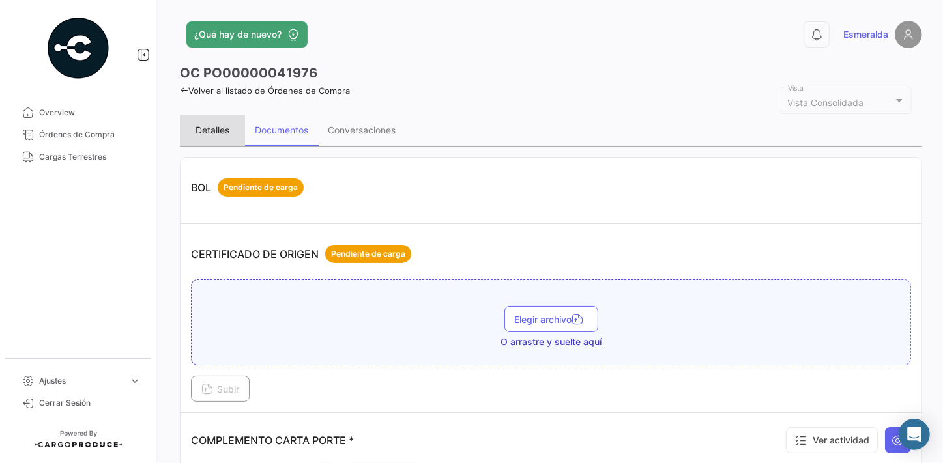
drag, startPoint x: 210, startPoint y: 132, endPoint x: 857, endPoint y: 94, distance: 648.7
click at [211, 132] on div "Detalles" at bounding box center [212, 129] width 34 height 11
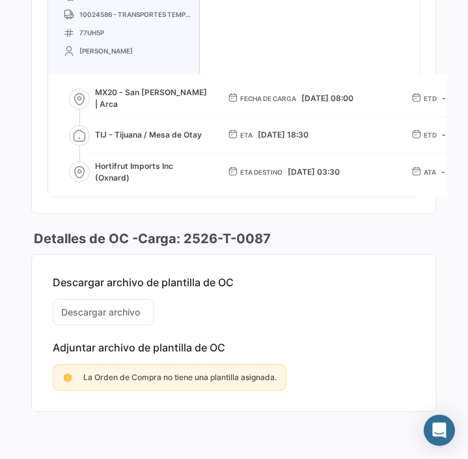
scroll to position [854, 0]
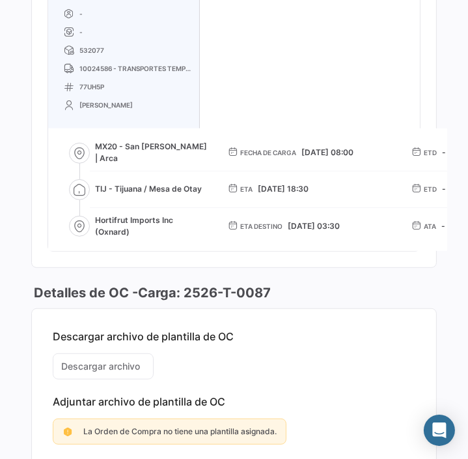
click at [334, 53] on div "2526-T-0087 - - 532077 10024586 - TRANSPORTES TEMPERATURAS CONTROLADAS SA DE CV…" at bounding box center [234, 107] width 372 height 287
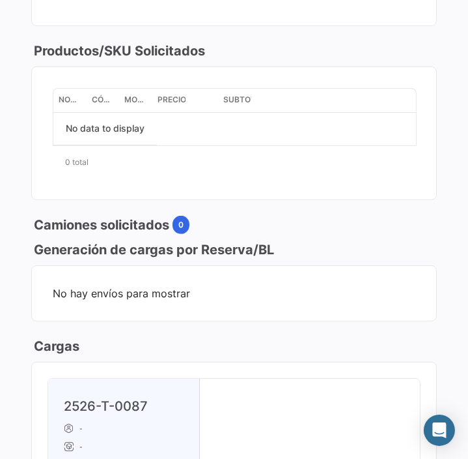
scroll to position [85, 0]
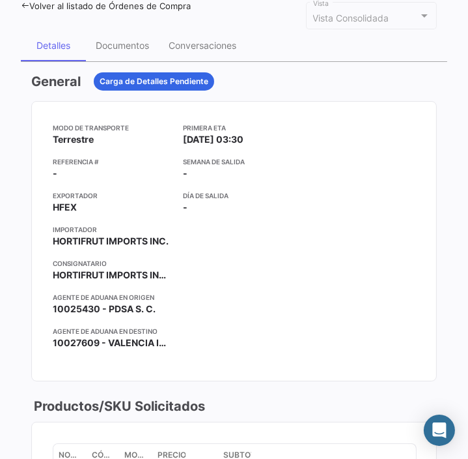
click at [326, 42] on div "Detalles Documentos Conversaciones" at bounding box center [234, 45] width 427 height 31
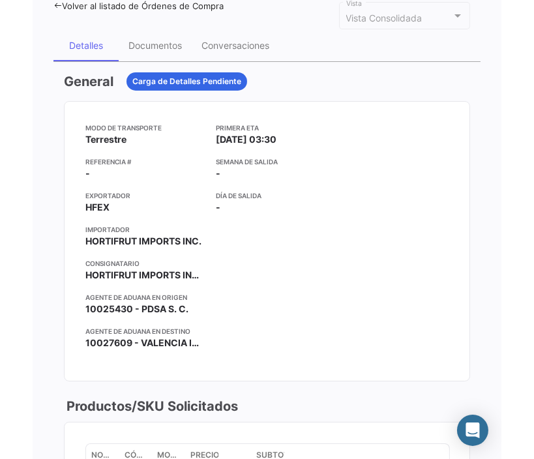
scroll to position [0, 0]
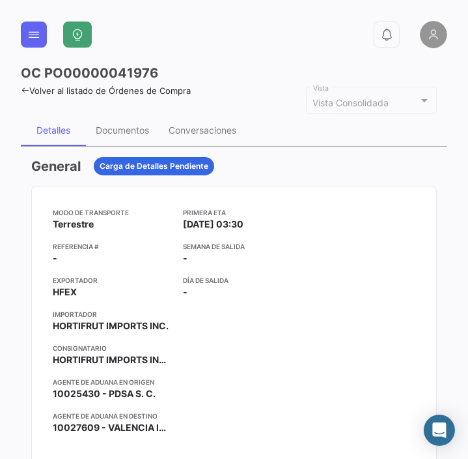
click at [244, 42] on div at bounding box center [156, 34] width 199 height 26
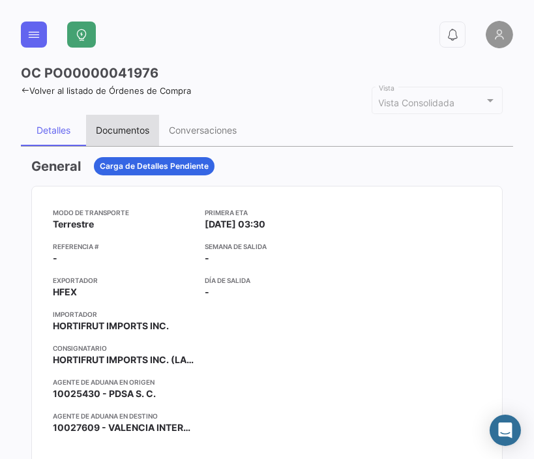
click at [115, 132] on div "Documentos" at bounding box center [122, 129] width 53 height 11
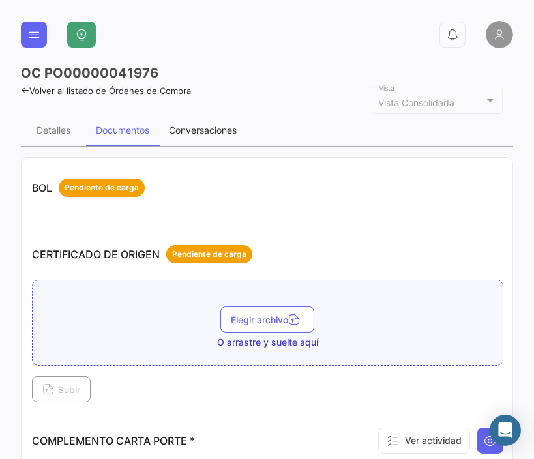
click at [202, 130] on div "Conversaciones" at bounding box center [203, 129] width 68 height 11
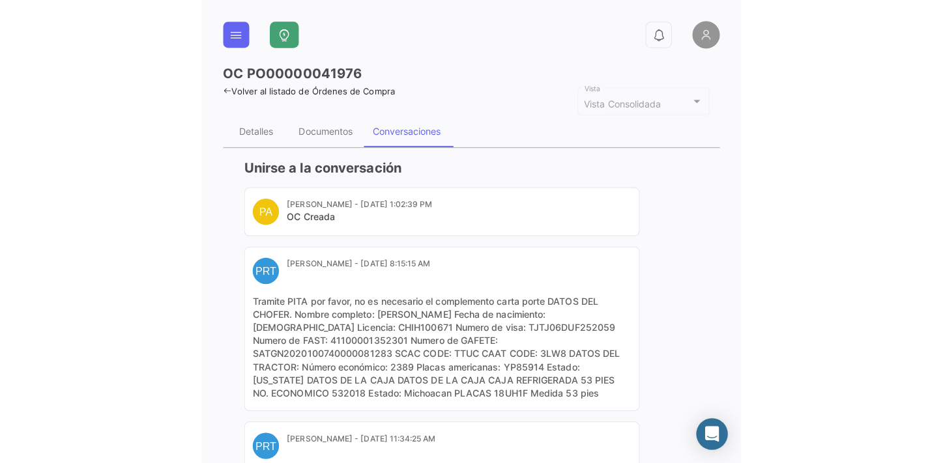
scroll to position [177, 0]
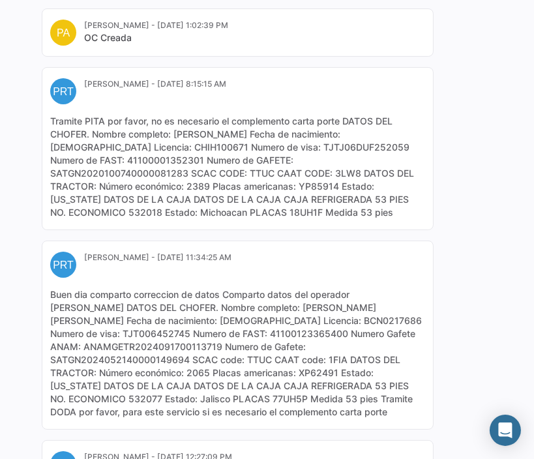
click at [371, 39] on mat-card-header "PA Perla Alcazar - Jul 31, 2025, 1:02:39 PM OC Creada" at bounding box center [237, 33] width 375 height 26
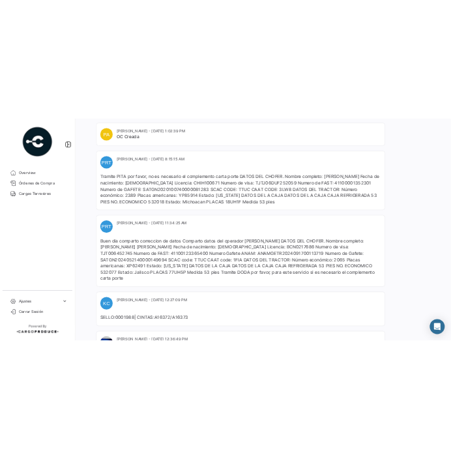
scroll to position [296, 0]
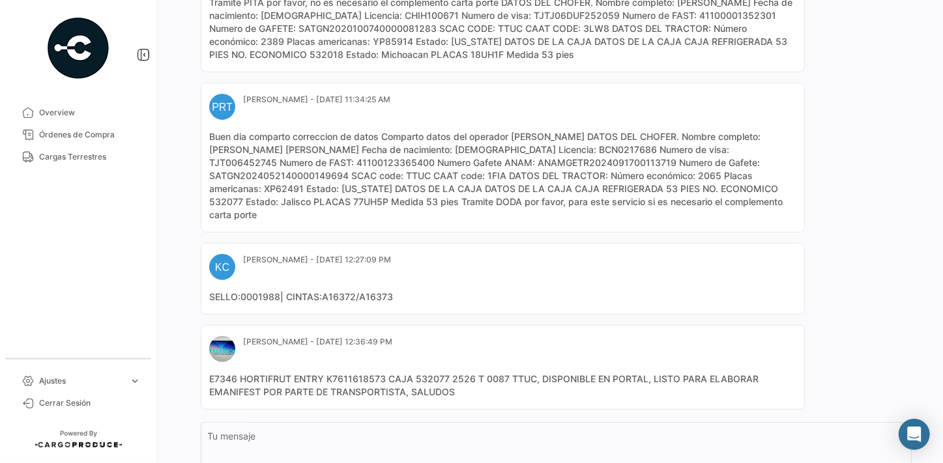
drag, startPoint x: 343, startPoint y: 148, endPoint x: 734, endPoint y: 134, distance: 391.1
click at [734, 134] on mat-card-content "Buen dia comparto correccion de datos Comparto datos del operador de cruce DATO…" at bounding box center [502, 175] width 587 height 91
copy mat-card-content "ENRIQUE ANTONIO RODRIGUEZ ALCALA"
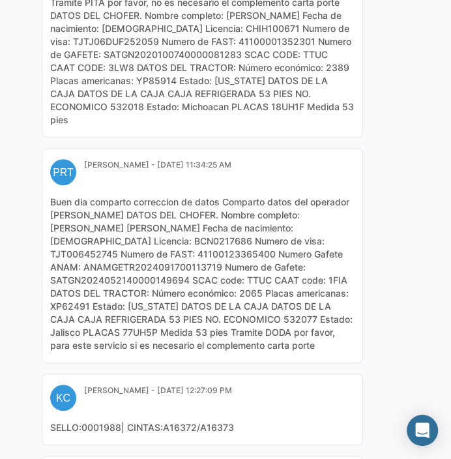
scroll to position [414, 0]
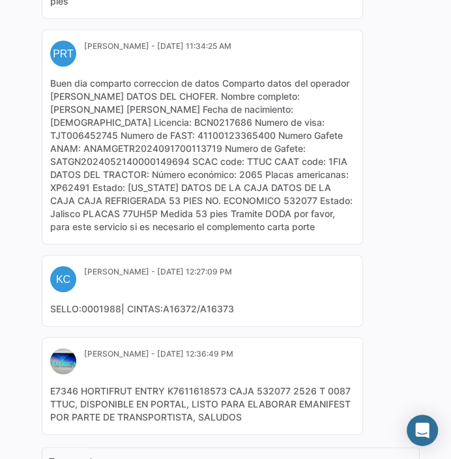
click at [403, 158] on div "PA Perla Alcazar - Jul 31, 2025, 1:02:39 PM OC Creada PRT Paola Reyes Tijuana -…" at bounding box center [231, 102] width 378 height 663
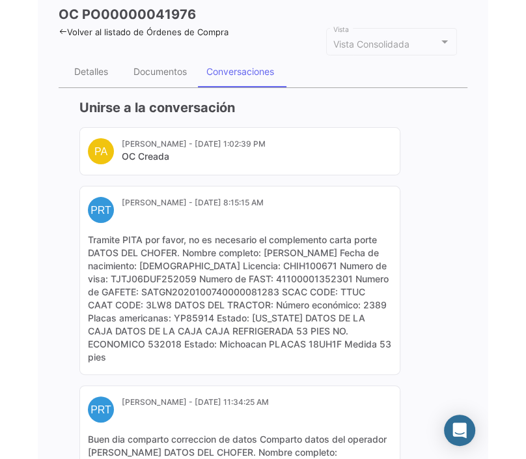
scroll to position [0, 0]
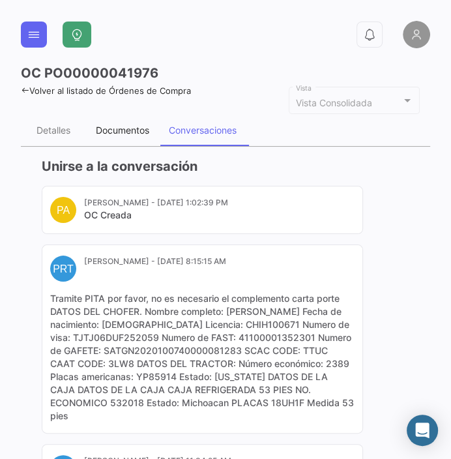
click at [115, 130] on div "Documentos" at bounding box center [122, 129] width 53 height 11
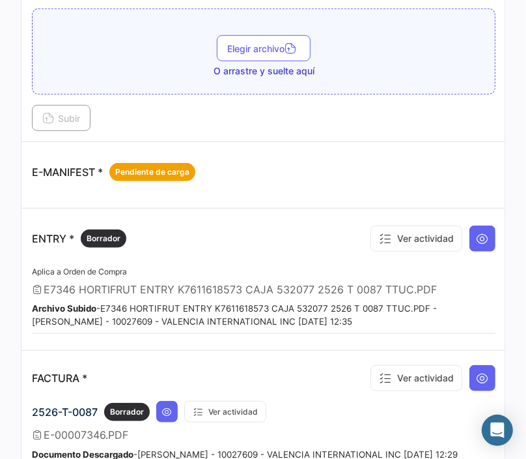
scroll to position [769, 0]
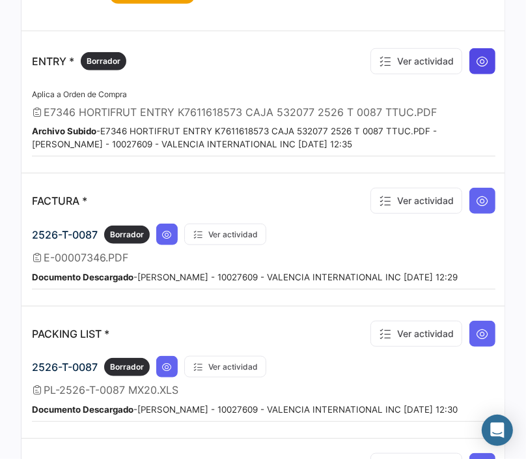
click at [476, 60] on icon at bounding box center [482, 61] width 13 height 13
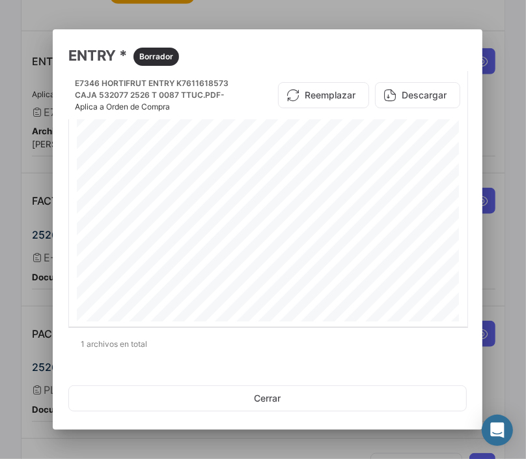
click at [390, 63] on h3 "ENTRY * Borrador" at bounding box center [267, 55] width 399 height 21
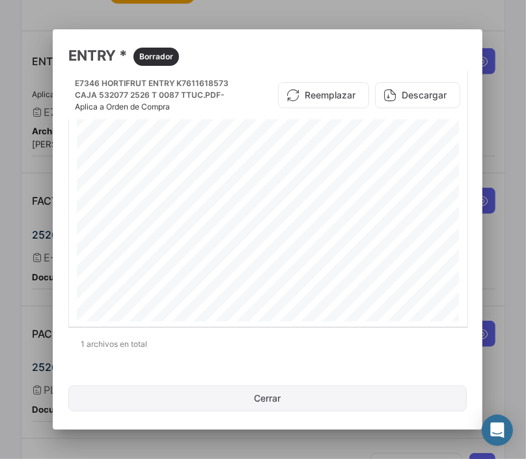
click at [266, 392] on button "Cerrar" at bounding box center [267, 398] width 399 height 26
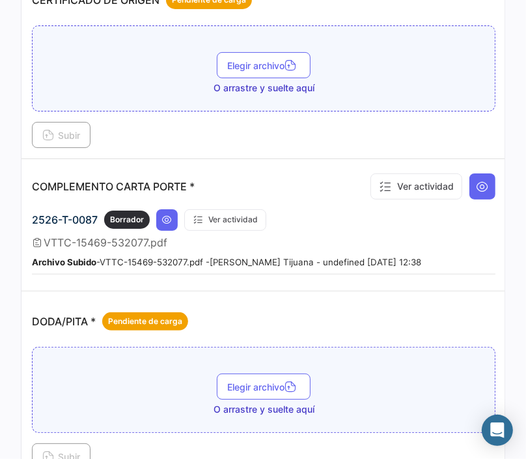
scroll to position [0, 0]
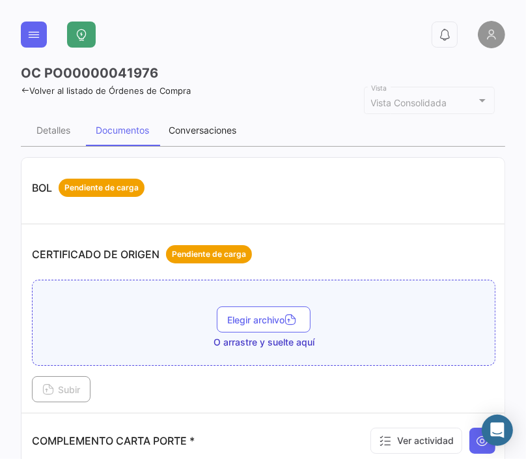
click at [192, 130] on div "Conversaciones" at bounding box center [203, 129] width 68 height 11
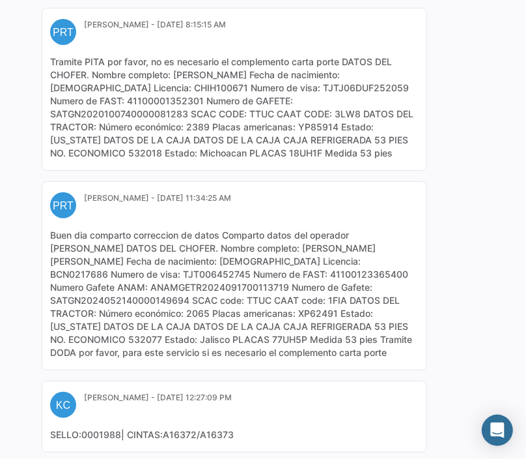
scroll to position [355, 0]
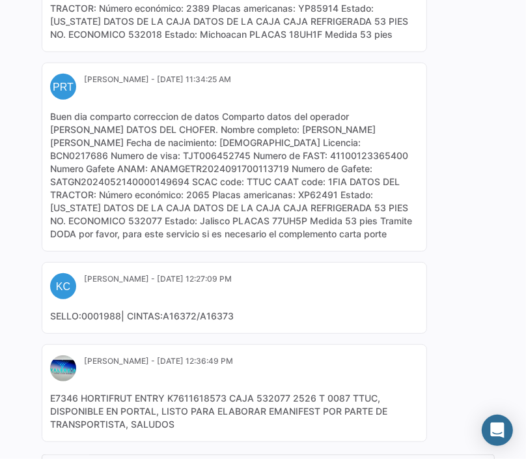
drag, startPoint x: 378, startPoint y: 208, endPoint x: 289, endPoint y: 203, distance: 88.7
click at [289, 203] on mat-card-content "Buen dia comparto correccion de datos Comparto datos del operador de cruce DATO…" at bounding box center [234, 175] width 369 height 130
click at [480, 262] on div "PA Perla Alcazar - Jul 31, 2025, 1:02:39 PM OC Creada PRT Paola Reyes Tijuana -…" at bounding box center [268, 136] width 453 height 611
drag, startPoint x: 405, startPoint y: 125, endPoint x: 108, endPoint y: 130, distance: 296.4
click at [106, 129] on mat-card-content "Buen dia comparto correccion de datos Comparto datos del operador de cruce DATO…" at bounding box center [234, 175] width 369 height 130
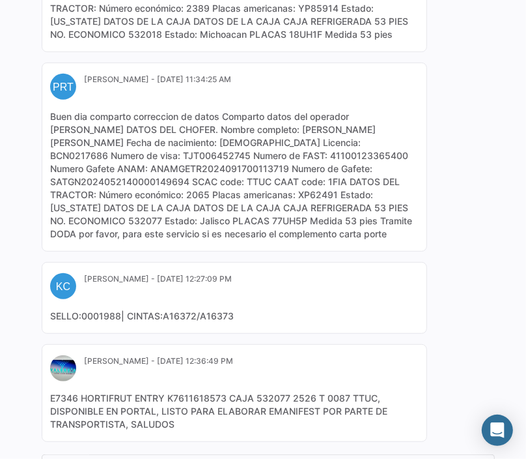
copy mat-card-content "HOFER. Nombre completo: ENRIQUE ANTONIO RODRIGUEZ ALCALA"
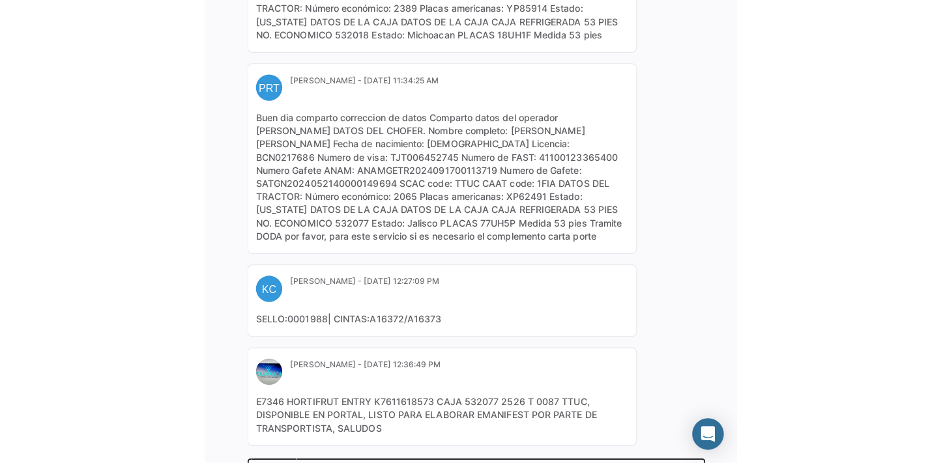
scroll to position [514, 0]
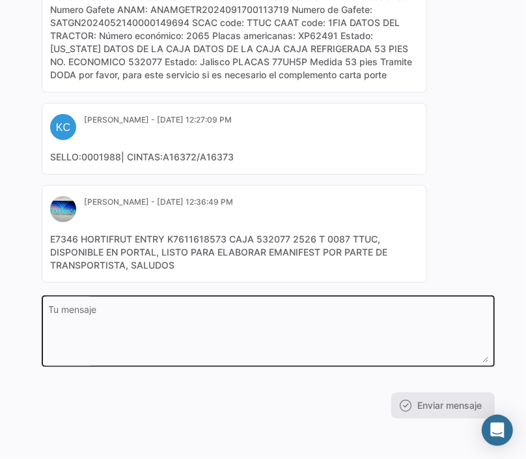
click at [171, 327] on textarea "Tu mensaje" at bounding box center [269, 333] width 440 height 57
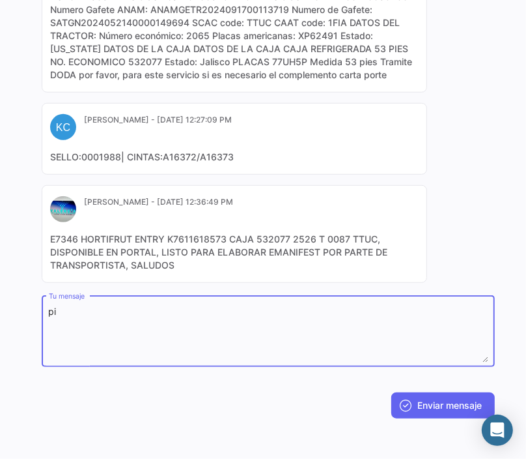
type textarea "p"
paste textarea "HOFER. Nombre completo: ENRIQUE ANTONIO RODRIGUEZ ALCALA"
type textarea "PITA CON CAMBIO DE CHOFER: ENRIQUE ANTONIO RODRIGUEZ ALCALA"
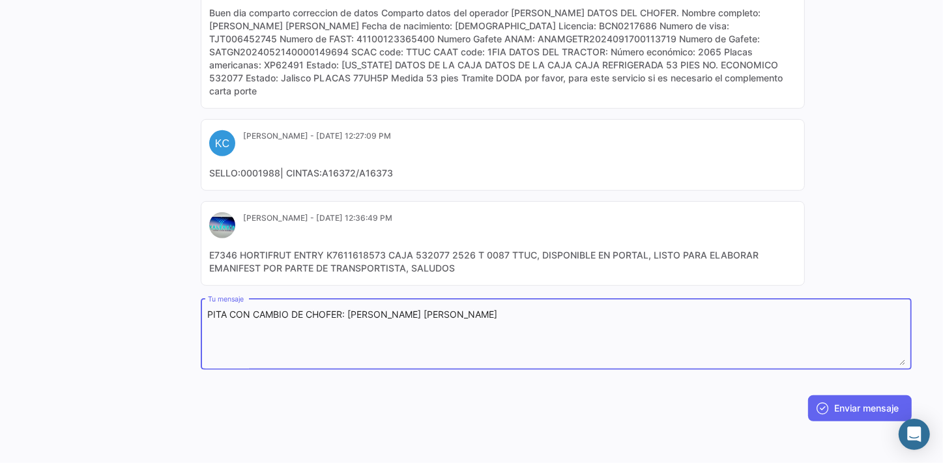
scroll to position [405, 0]
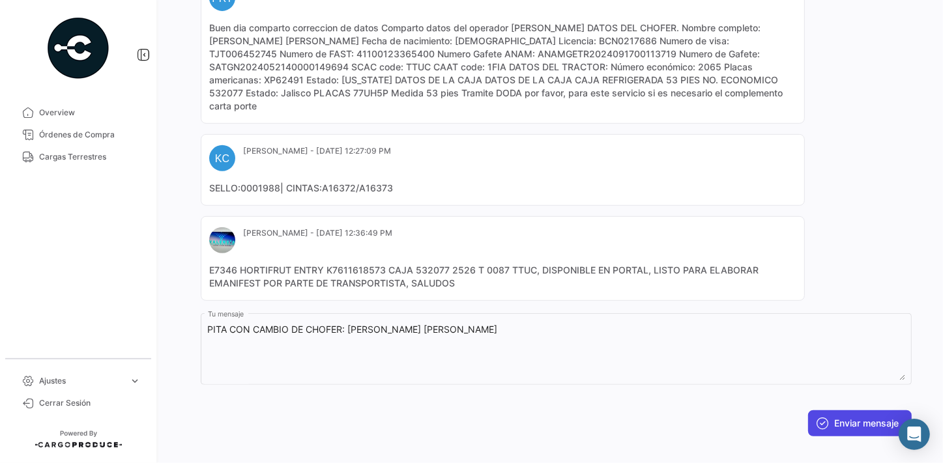
click at [838, 410] on button "Enviar mensaje" at bounding box center [860, 423] width 104 height 26
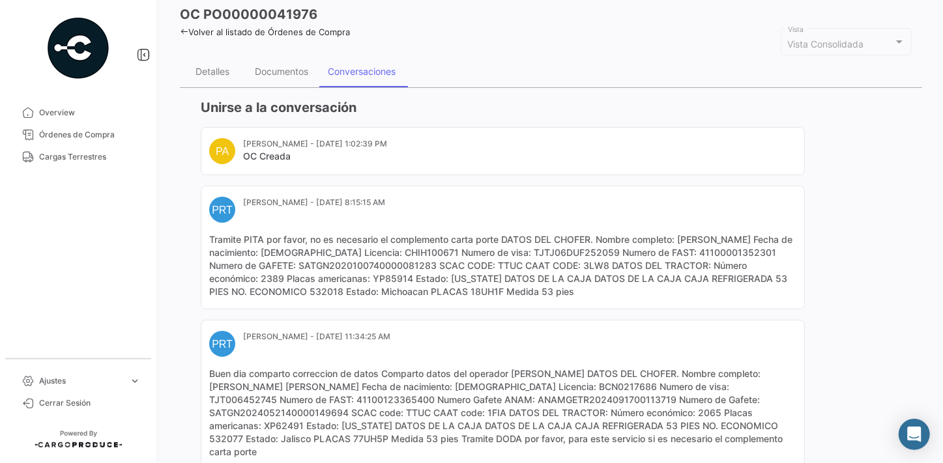
scroll to position [0, 0]
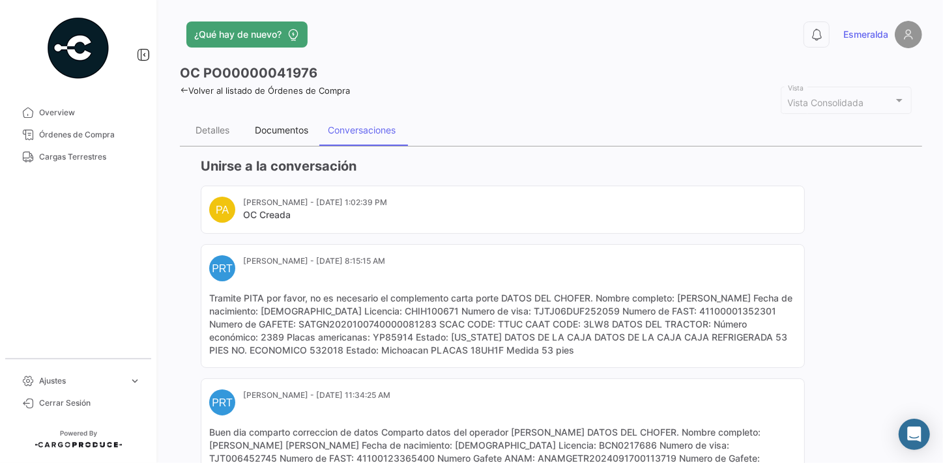
click at [270, 124] on div "Documentos" at bounding box center [281, 129] width 53 height 11
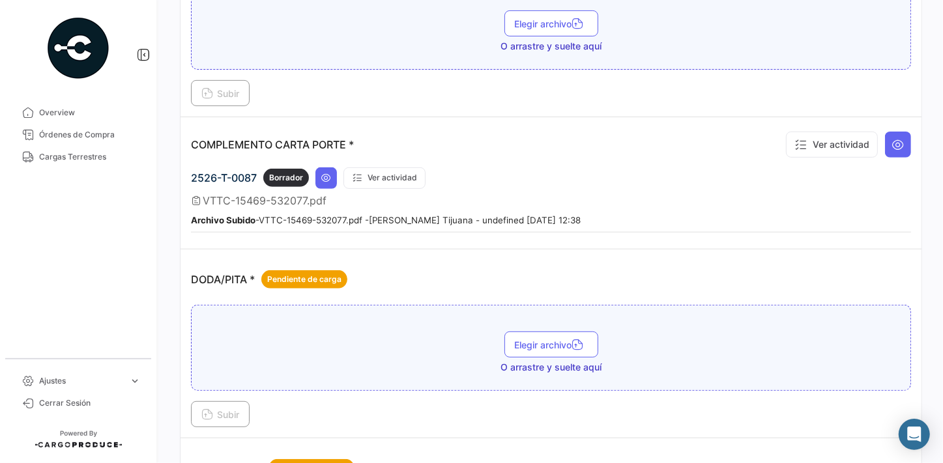
scroll to position [414, 0]
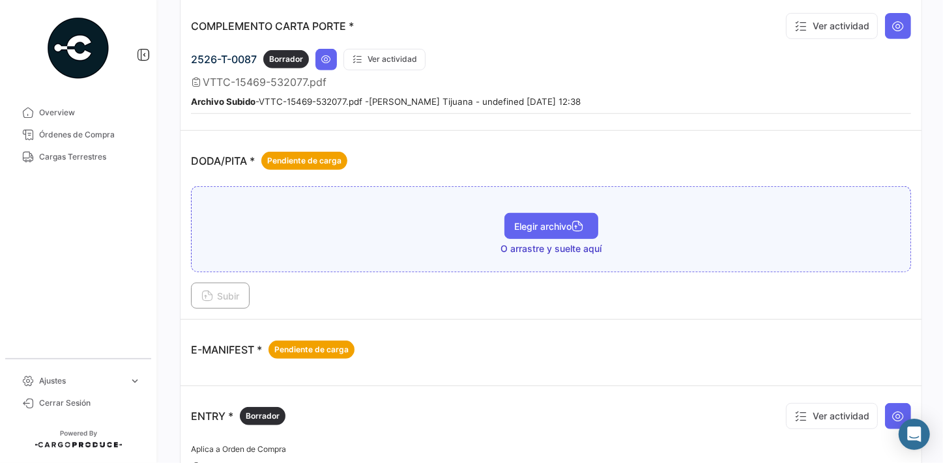
click at [524, 221] on span "Elegir archivo" at bounding box center [551, 226] width 73 height 11
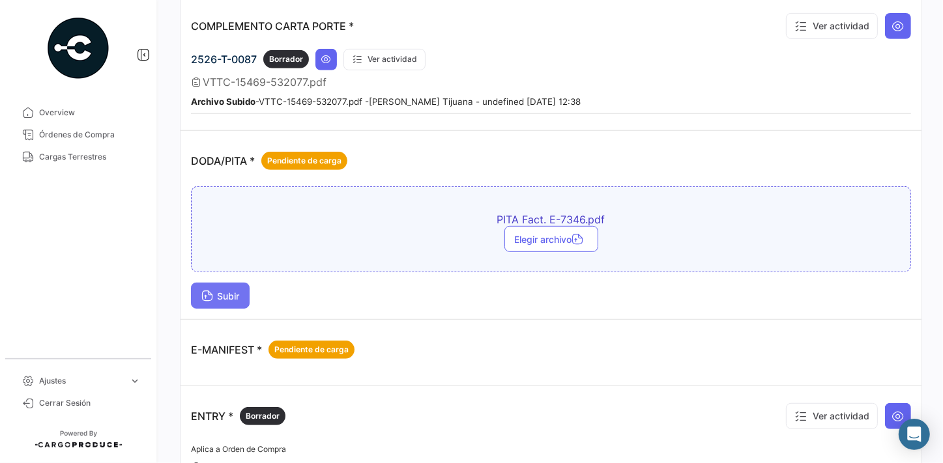
click at [227, 291] on span "Subir" at bounding box center [220, 296] width 38 height 11
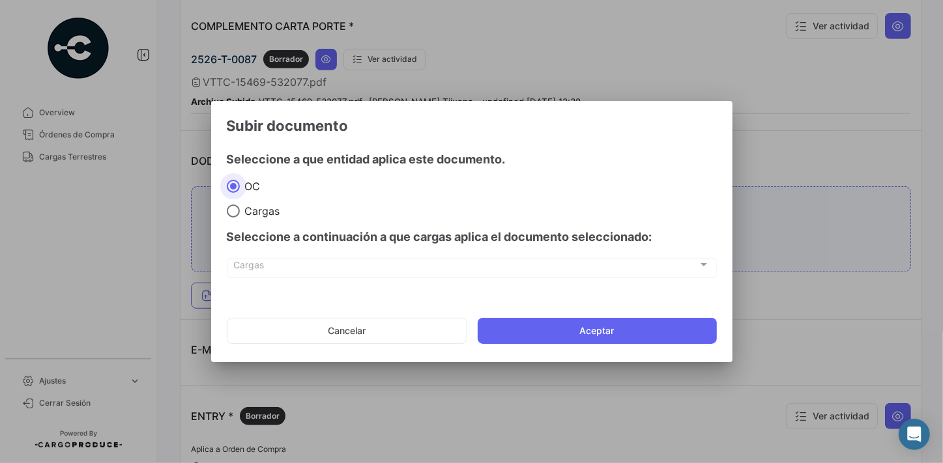
click at [255, 209] on span "Cargas" at bounding box center [260, 211] width 40 height 13
click at [240, 209] on input "Cargas" at bounding box center [233, 211] width 13 height 13
radio input "true"
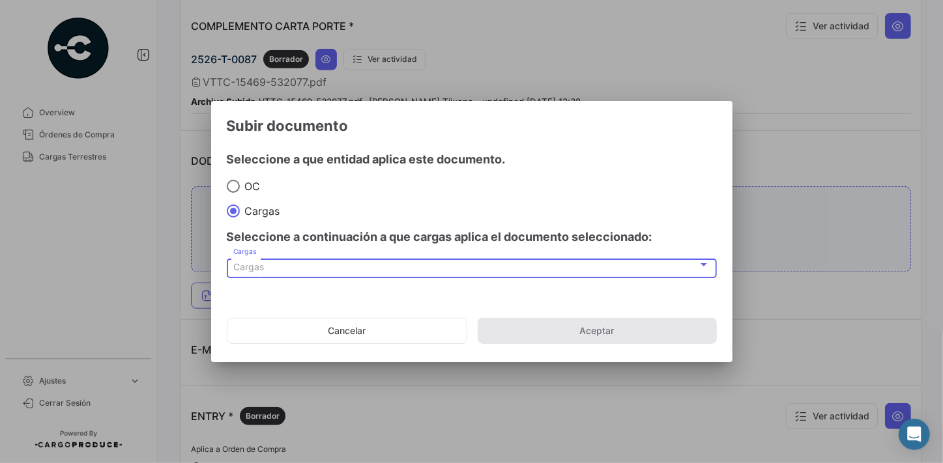
click at [302, 268] on div "Cargas" at bounding box center [465, 267] width 464 height 11
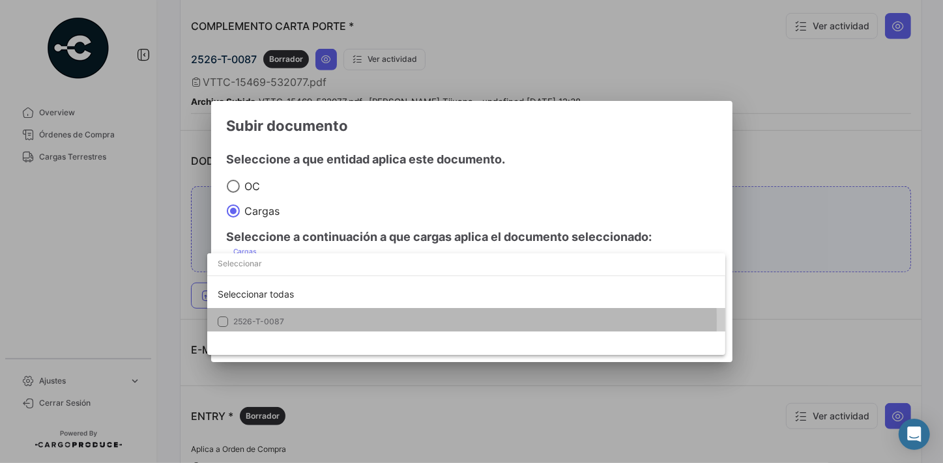
click at [265, 321] on span "2526-T-0087" at bounding box center [258, 322] width 51 height 10
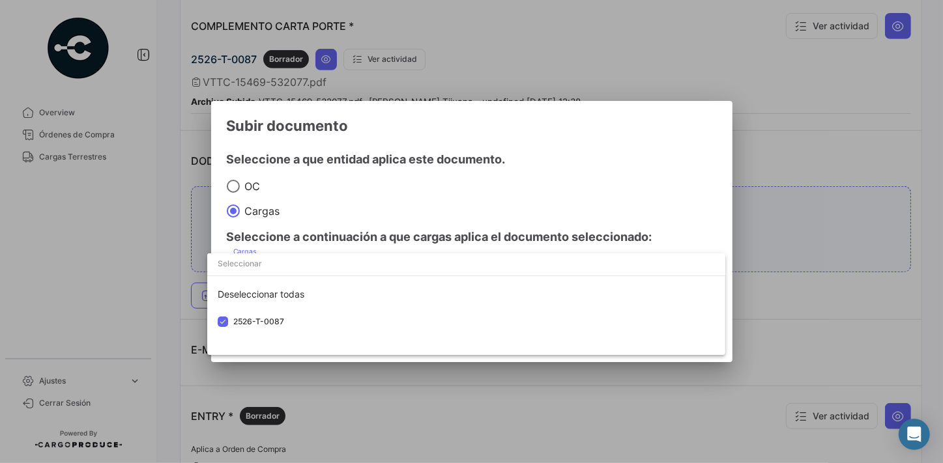
drag, startPoint x: 651, startPoint y: 170, endPoint x: 698, endPoint y: 292, distance: 131.1
click at [651, 170] on div at bounding box center [471, 231] width 943 height 463
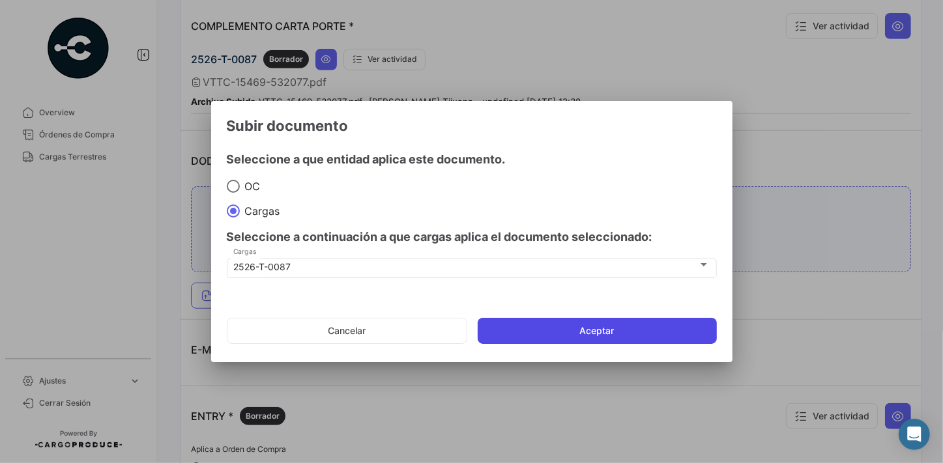
click at [644, 332] on button "Aceptar" at bounding box center [597, 331] width 239 height 26
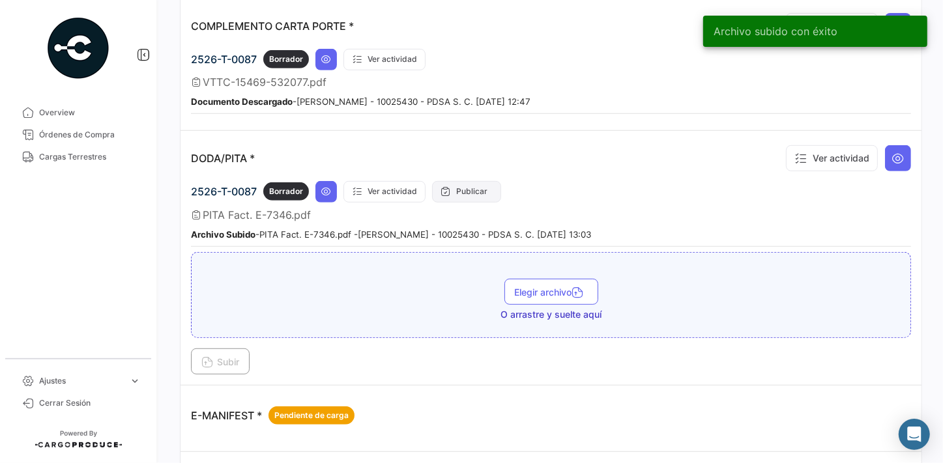
click at [474, 190] on button "Publicar" at bounding box center [466, 191] width 69 height 21
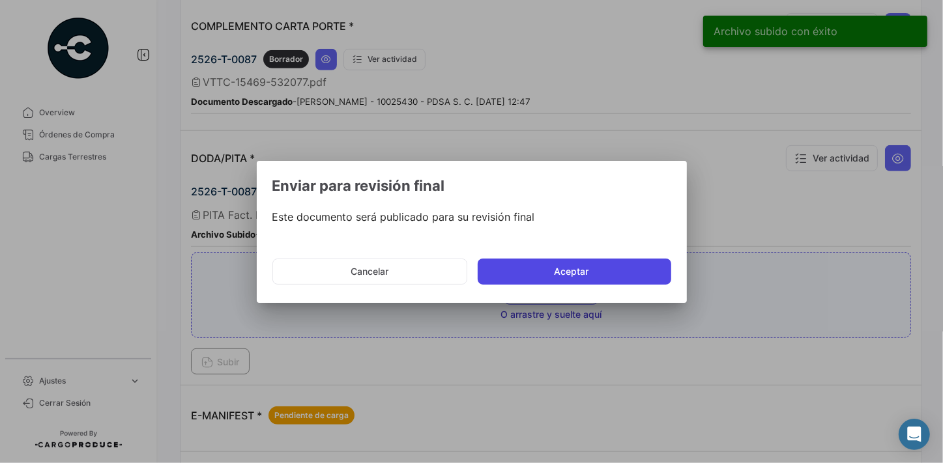
click at [581, 273] on button "Aceptar" at bounding box center [574, 272] width 193 height 26
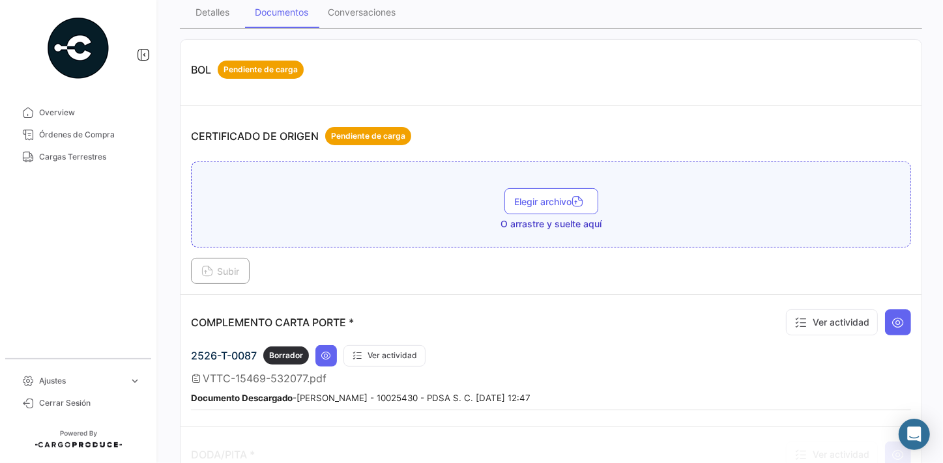
scroll to position [59, 0]
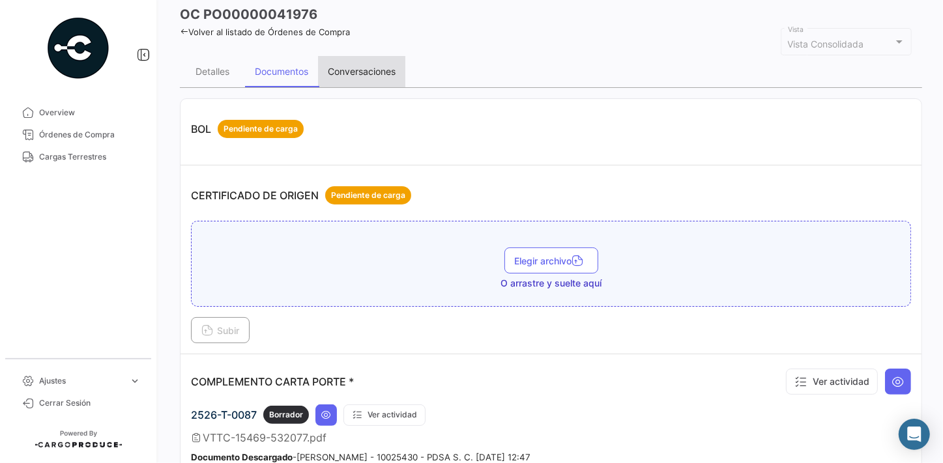
click at [358, 69] on div "Conversaciones" at bounding box center [362, 71] width 68 height 11
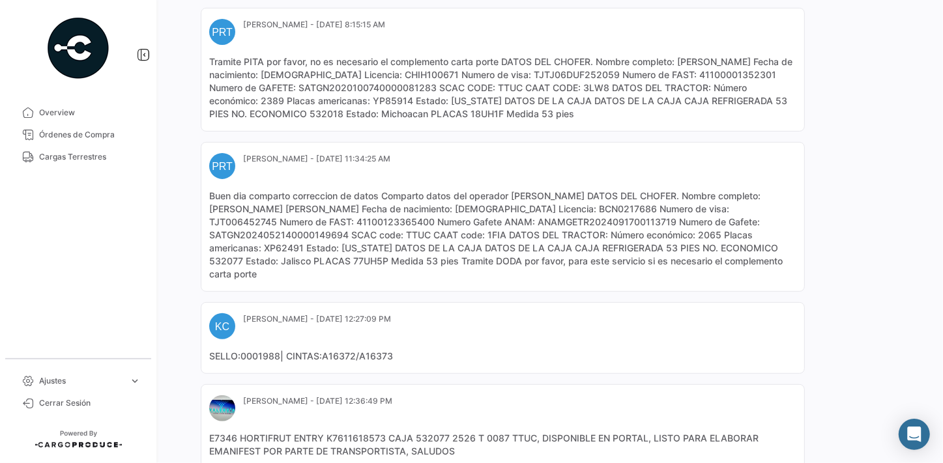
scroll to position [405, 0]
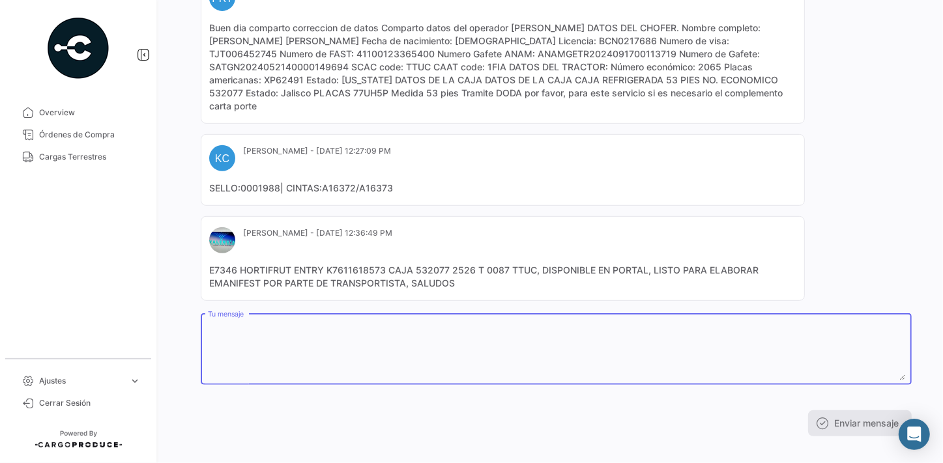
click at [536, 315] on div "Unirse a la conversación PA Perla Alcazar - Jul 31, 2025, 1:02:39 PM OC Creada …" at bounding box center [556, 94] width 711 height 684
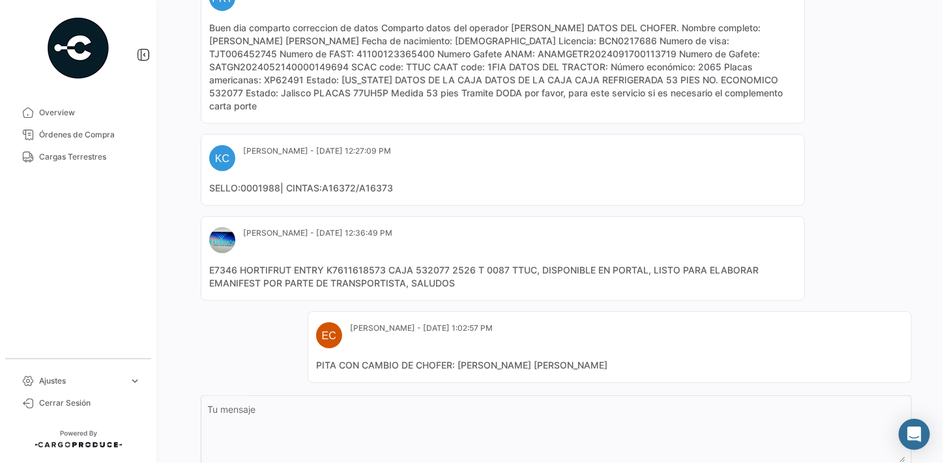
click at [638, 359] on mat-card-content "PITA CON CAMBIO DE CHOFER: ENRIQUE ANTONIO RODRIGUEZ ALCALA" at bounding box center [609, 365] width 587 height 13
drag, startPoint x: 638, startPoint y: 350, endPoint x: 308, endPoint y: 352, distance: 329.6
click at [308, 352] on mat-card "EC Esmeralda Cota - Aug 14, 2025, 1:02:57 PM PITA CON CAMBIO DE CHOFER: ENRIQUE…" at bounding box center [609, 347] width 604 height 72
drag, startPoint x: 308, startPoint y: 352, endPoint x: 383, endPoint y: 353, distance: 74.9
click at [383, 359] on mat-card-content "PITA CON CAMBIO DE CHOFER: ENRIQUE ANTONIO RODRIGUEZ ALCALA" at bounding box center [609, 365] width 587 height 13
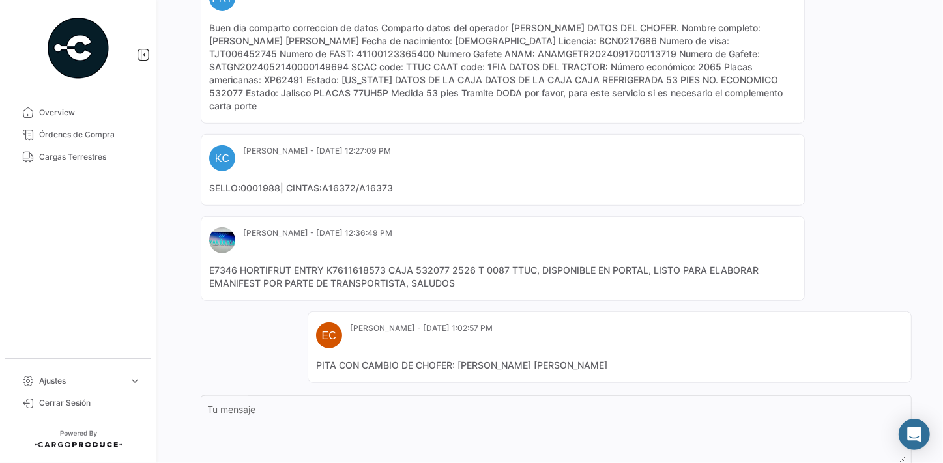
drag, startPoint x: 451, startPoint y: 349, endPoint x: 301, endPoint y: 350, distance: 150.5
click at [301, 350] on div "PA Perla Alcazar - Jul 31, 2025, 1:02:39 PM OC Creada PRT Paola Reyes Tijuana -…" at bounding box center [556, 82] width 711 height 602
copy mat-card-content "PITA CON CAMBIO DE CHOFER"
drag, startPoint x: 869, startPoint y: 167, endPoint x: 891, endPoint y: 98, distance: 72.5
click at [870, 164] on div "PA Perla Alcazar - Jul 31, 2025, 1:02:39 PM OC Creada PRT Paola Reyes Tijuana -…" at bounding box center [556, 82] width 711 height 602
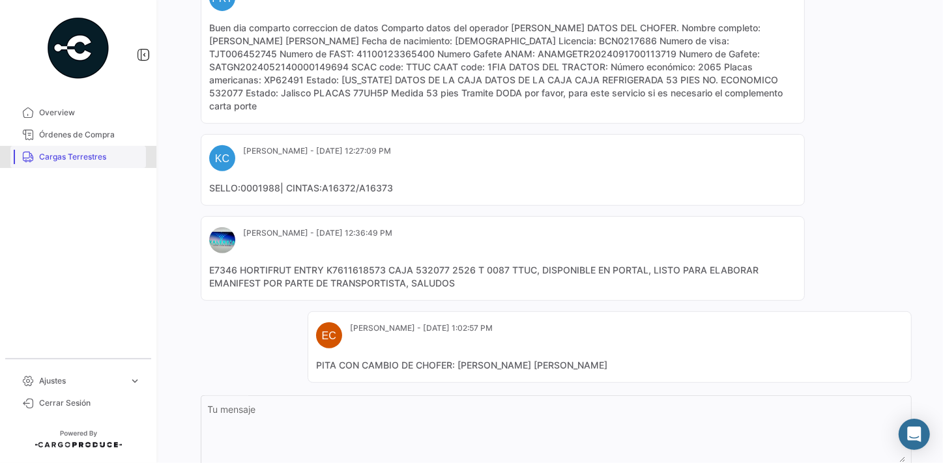
click at [69, 161] on span "Cargas Terrestres" at bounding box center [90, 157] width 102 height 12
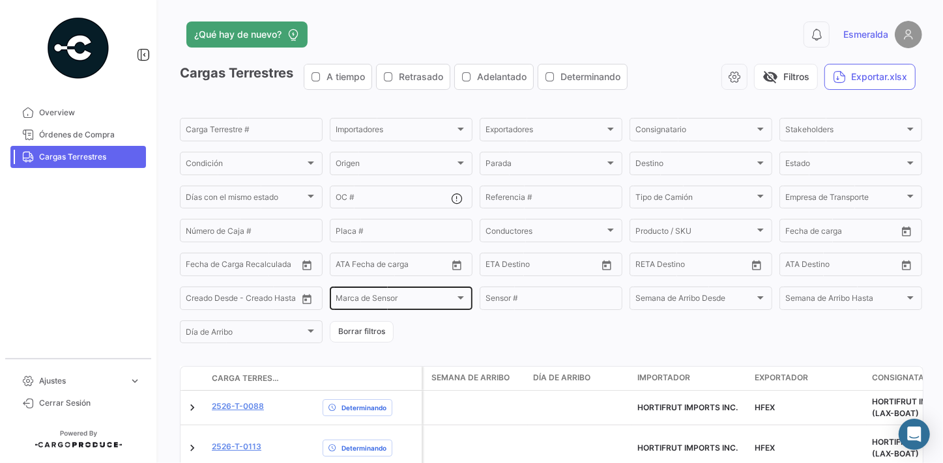
scroll to position [281, 0]
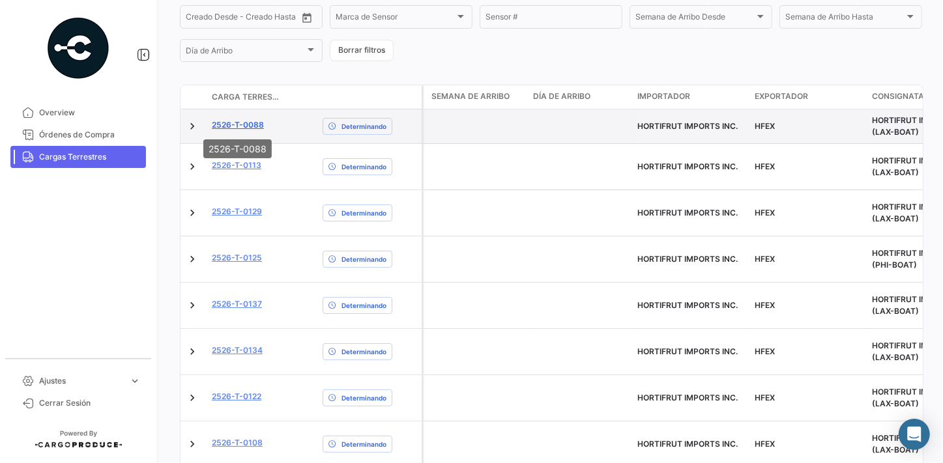
click at [236, 122] on link "2526-T-0088" at bounding box center [238, 125] width 52 height 12
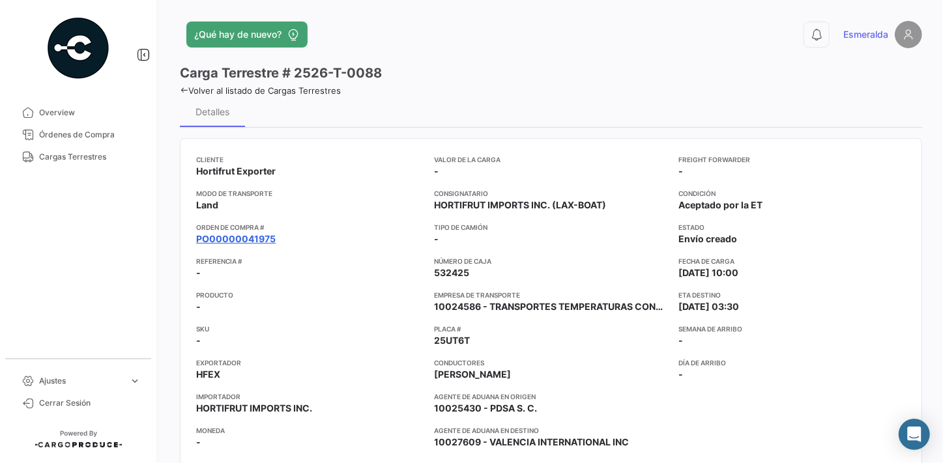
click at [228, 238] on link "PO00000041975" at bounding box center [235, 239] width 79 height 13
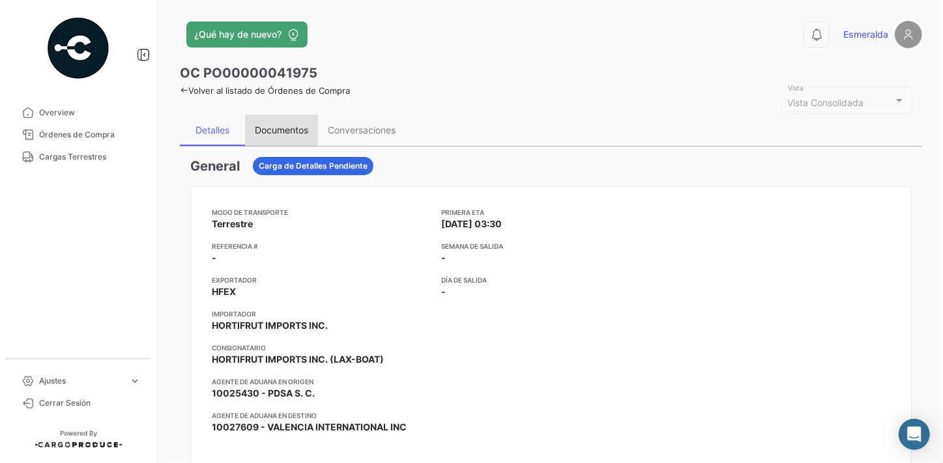
click at [285, 130] on div "Documentos" at bounding box center [281, 129] width 53 height 11
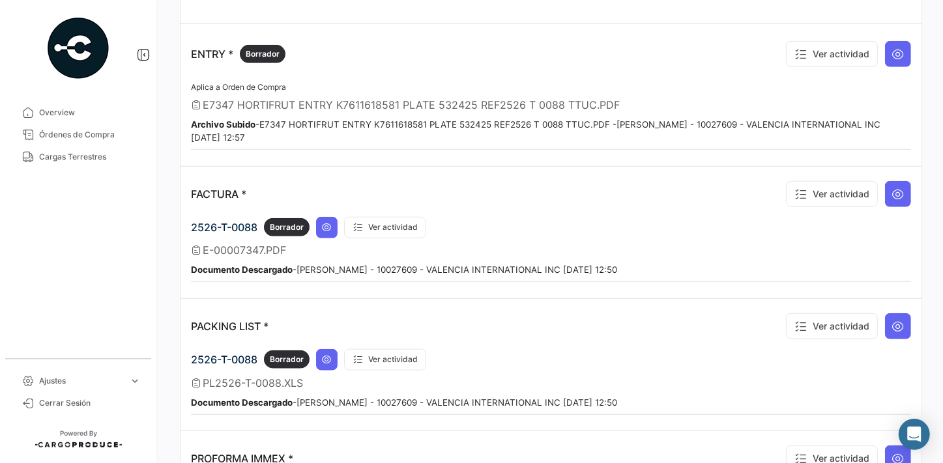
scroll to position [769, 0]
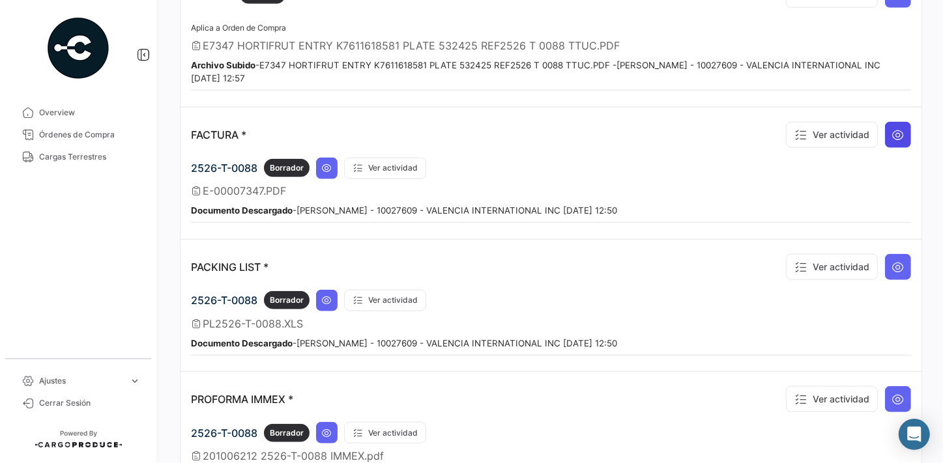
click at [891, 131] on icon at bounding box center [897, 134] width 13 height 13
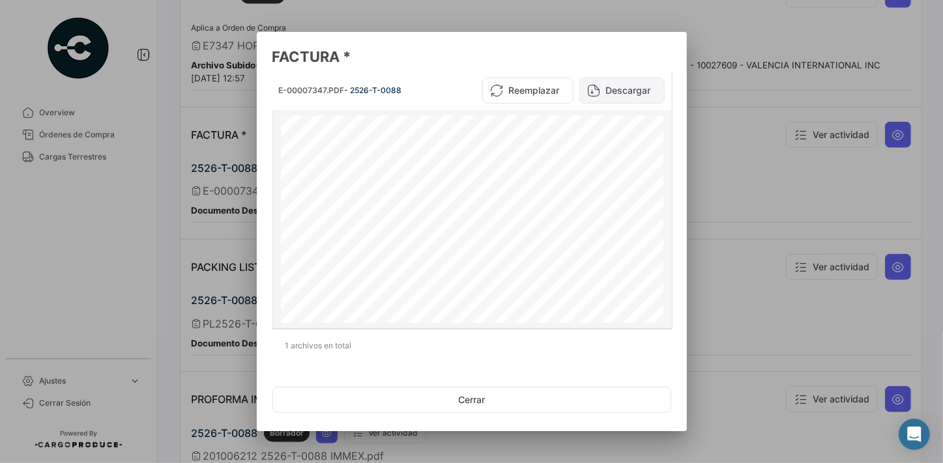
click at [633, 93] on button "Descargar" at bounding box center [621, 91] width 85 height 26
drag, startPoint x: 482, startPoint y: 402, endPoint x: 453, endPoint y: 345, distance: 63.8
click at [482, 402] on button "Cerrar" at bounding box center [471, 400] width 399 height 26
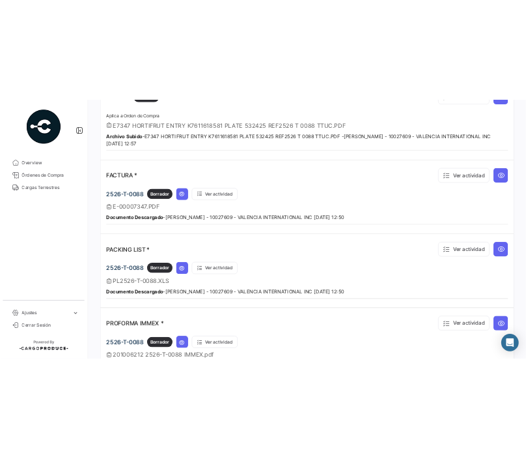
scroll to position [1005, 0]
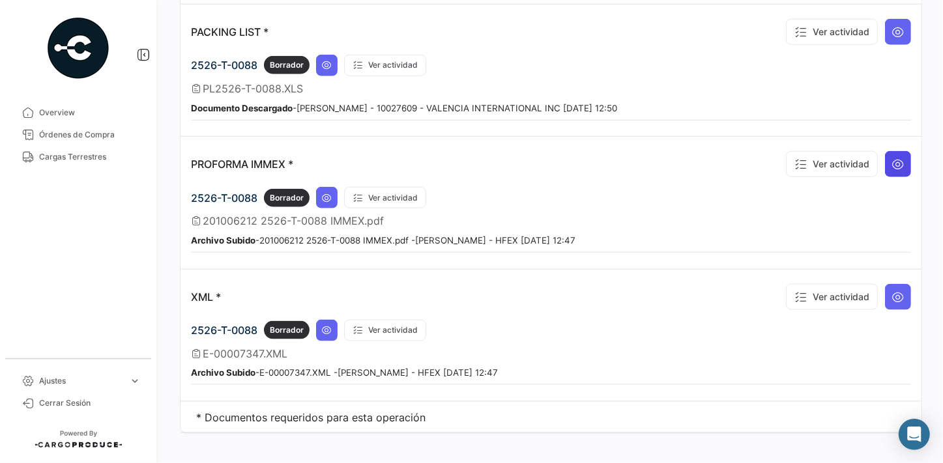
click at [891, 158] on icon at bounding box center [897, 164] width 13 height 13
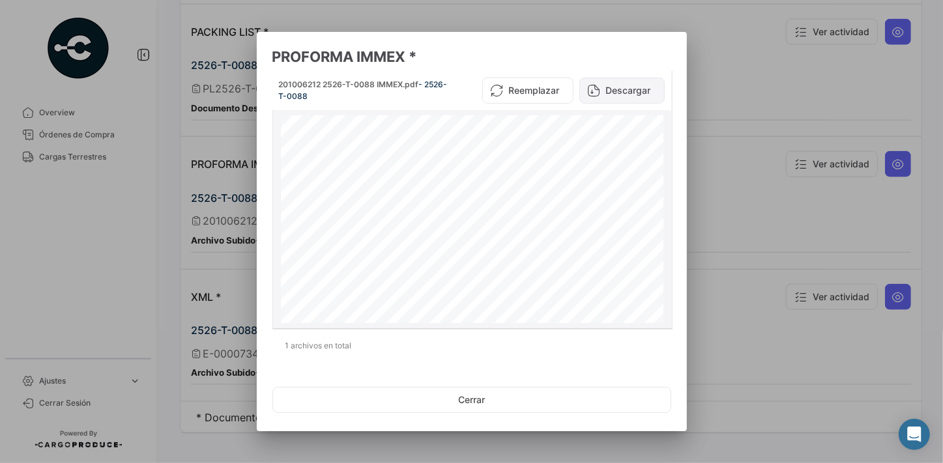
click at [621, 93] on button "Descargar" at bounding box center [621, 91] width 85 height 26
drag, startPoint x: 458, startPoint y: 405, endPoint x: 449, endPoint y: 337, distance: 67.7
click at [458, 404] on button "Cerrar" at bounding box center [471, 400] width 399 height 26
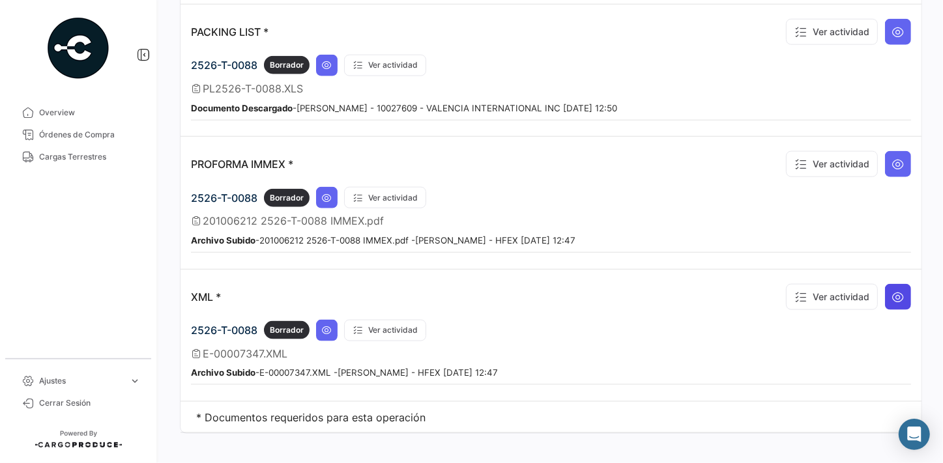
click at [894, 291] on icon at bounding box center [897, 297] width 13 height 13
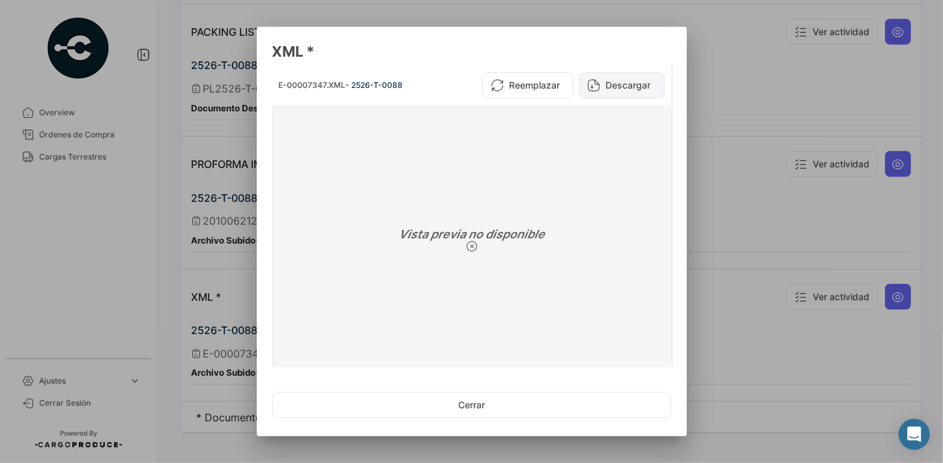
click at [621, 87] on button "Descargar" at bounding box center [621, 85] width 85 height 26
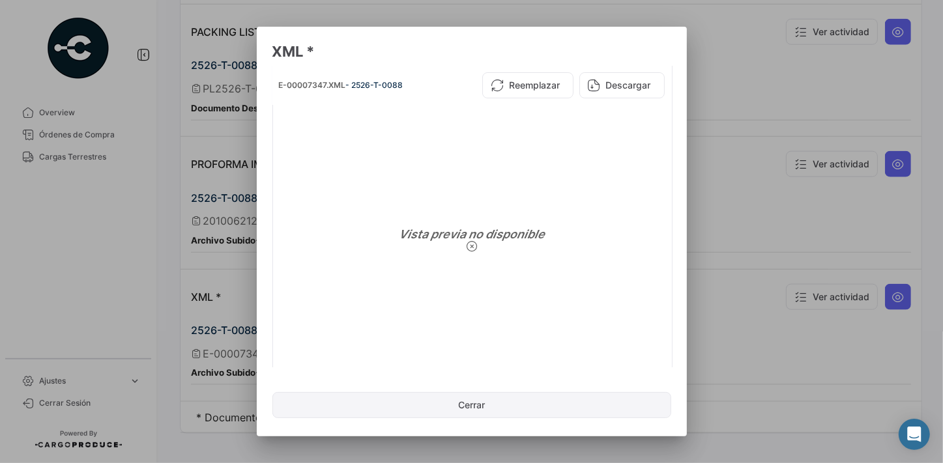
click at [623, 410] on button "Cerrar" at bounding box center [471, 405] width 399 height 26
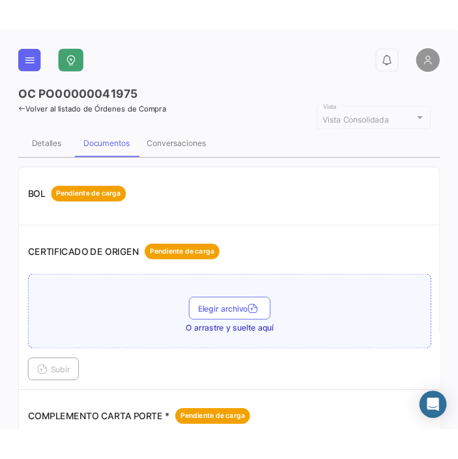
scroll to position [0, 0]
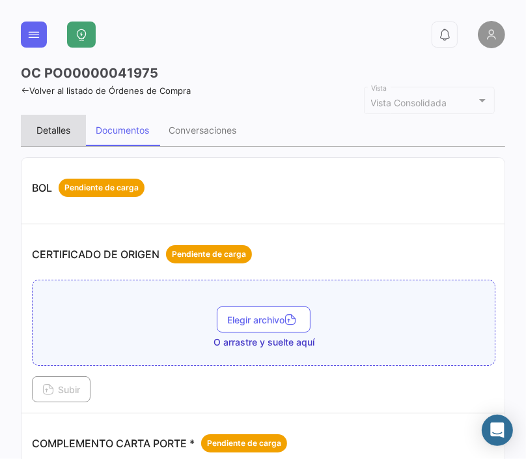
click at [55, 130] on div "Detalles" at bounding box center [53, 129] width 34 height 11
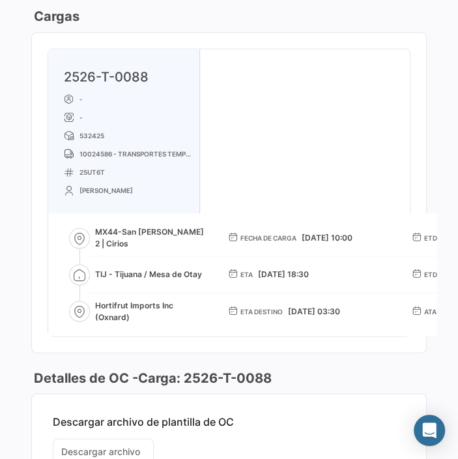
scroll to position [829, 0]
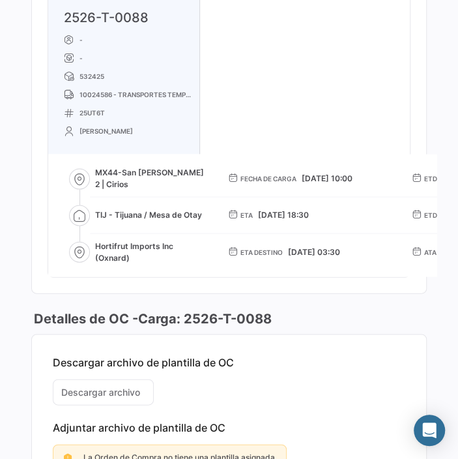
drag, startPoint x: 262, startPoint y: 63, endPoint x: 223, endPoint y: 65, distance: 38.5
click at [262, 63] on div "2526-T-0088 - - 532425 10024586 - TRANSPORTES TEMPERATURAS CONTROLADAS SA DE CV…" at bounding box center [229, 133] width 362 height 287
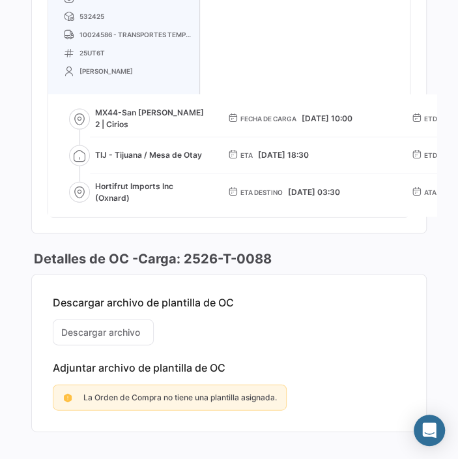
click at [321, 34] on div "2526-T-0088 - - 532425 10024586 - TRANSPORTES TEMPERATURAS CONTROLADAS SA DE CV…" at bounding box center [229, 73] width 362 height 287
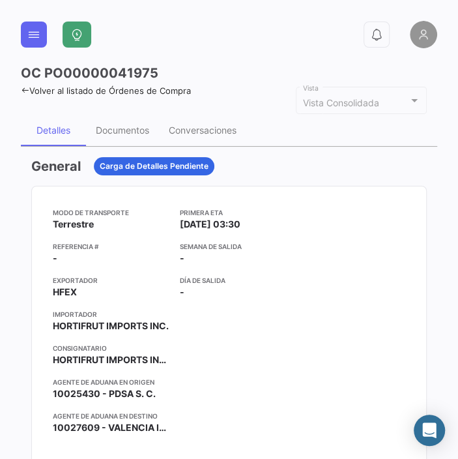
scroll to position [0, 0]
click at [119, 128] on div "Documentos" at bounding box center [122, 129] width 53 height 11
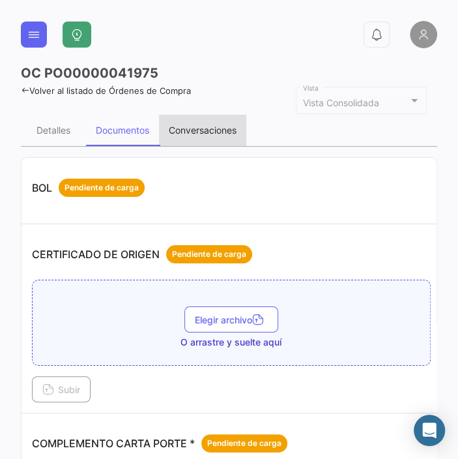
click at [217, 130] on div "Conversaciones" at bounding box center [203, 129] width 68 height 11
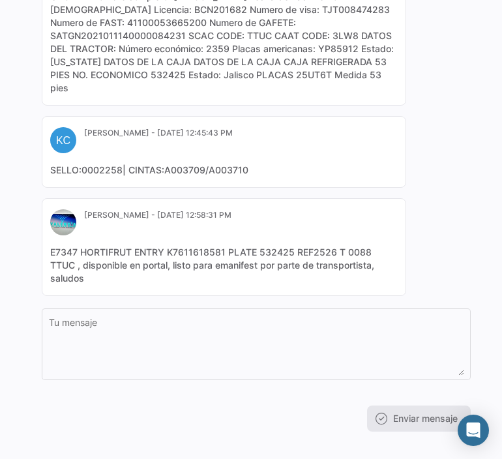
scroll to position [196, 0]
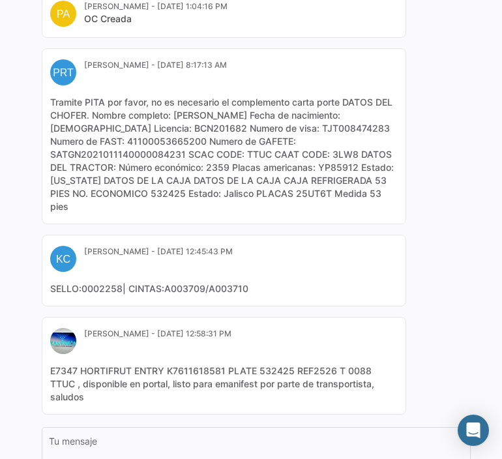
drag, startPoint x: 464, startPoint y: 195, endPoint x: 463, endPoint y: 182, distance: 13.0
click at [464, 194] on div "PA Perla Alcazar - Jul 31, 2025, 1:04:16 PM OC Creada PRT Paola Reyes Tijuana -…" at bounding box center [256, 202] width 429 height 425
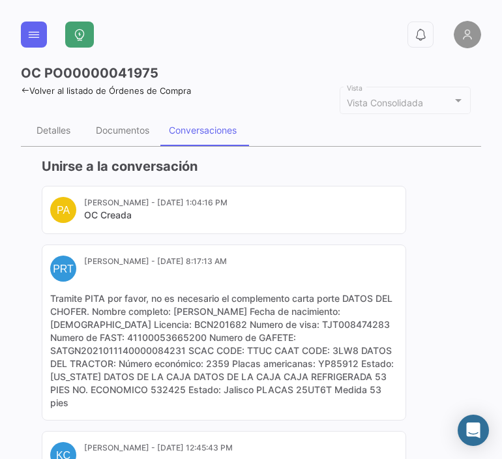
scroll to position [0, 0]
click at [118, 131] on div "Documentos" at bounding box center [122, 129] width 53 height 11
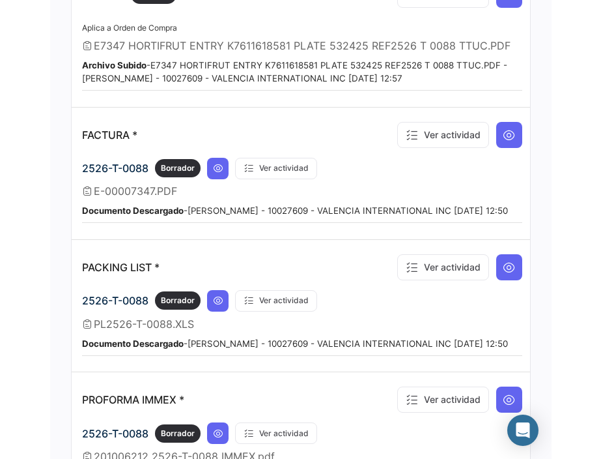
scroll to position [533, 0]
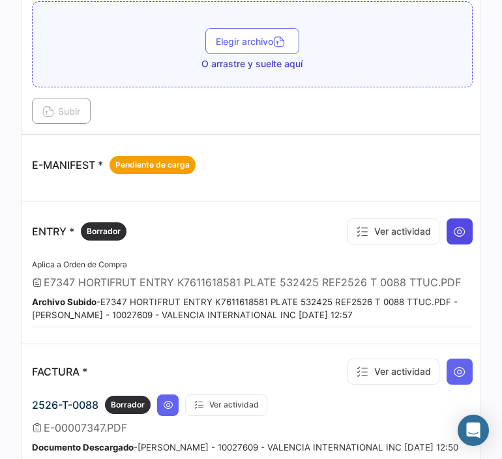
click at [453, 229] on icon at bounding box center [459, 231] width 13 height 13
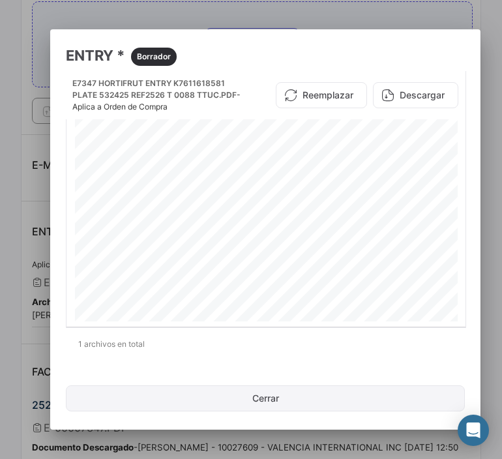
click at [277, 396] on button "Cerrar" at bounding box center [265, 398] width 399 height 26
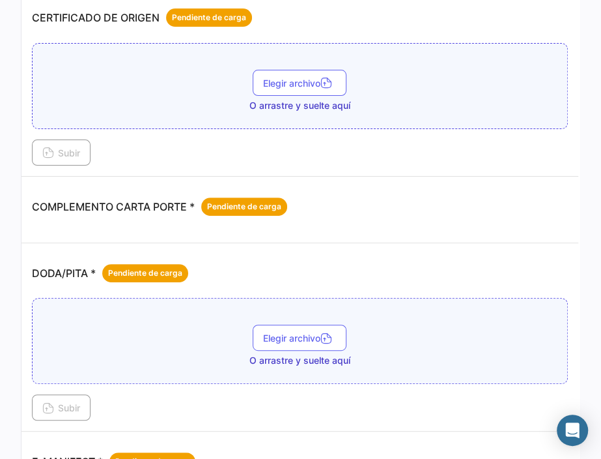
scroll to position [0, 0]
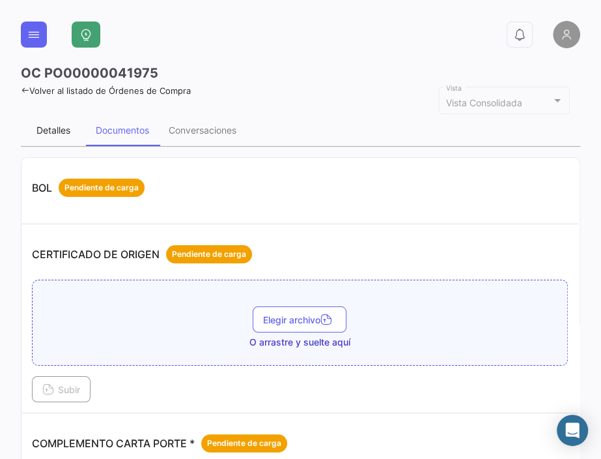
click at [58, 130] on div "Detalles" at bounding box center [53, 129] width 34 height 11
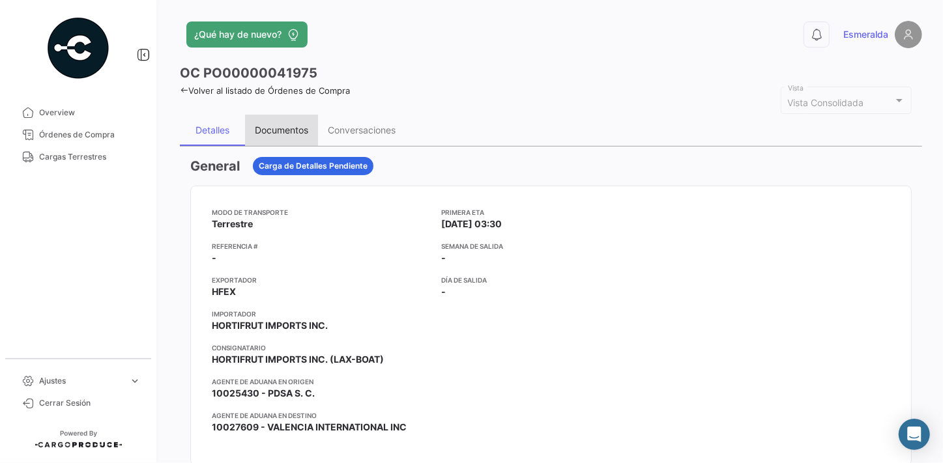
click at [277, 133] on div "Documentos" at bounding box center [281, 129] width 53 height 11
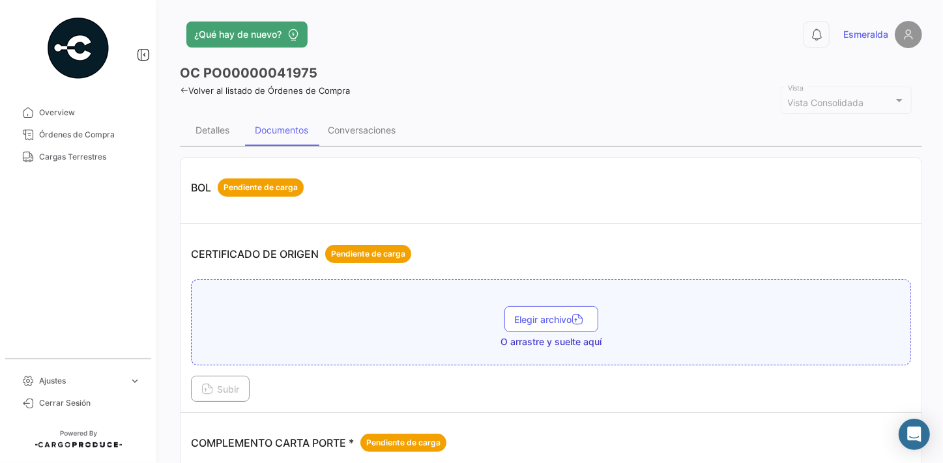
scroll to position [296, 0]
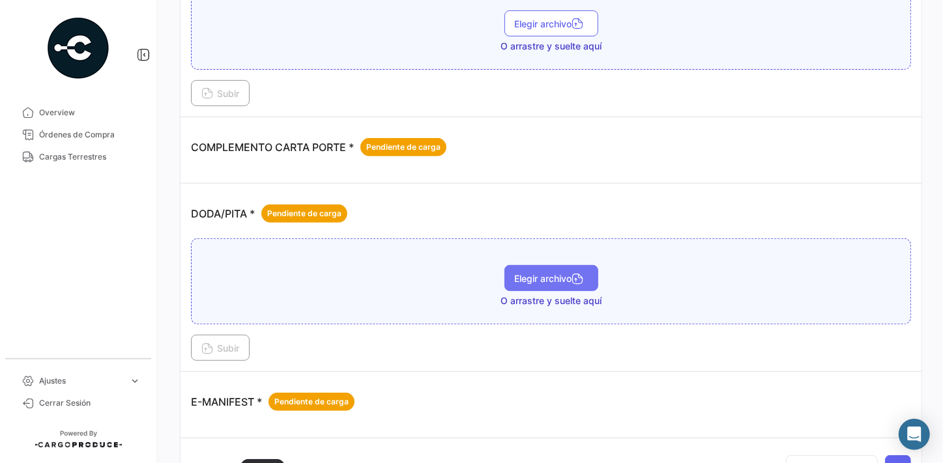
click at [547, 277] on span "Elegir archivo" at bounding box center [551, 278] width 73 height 11
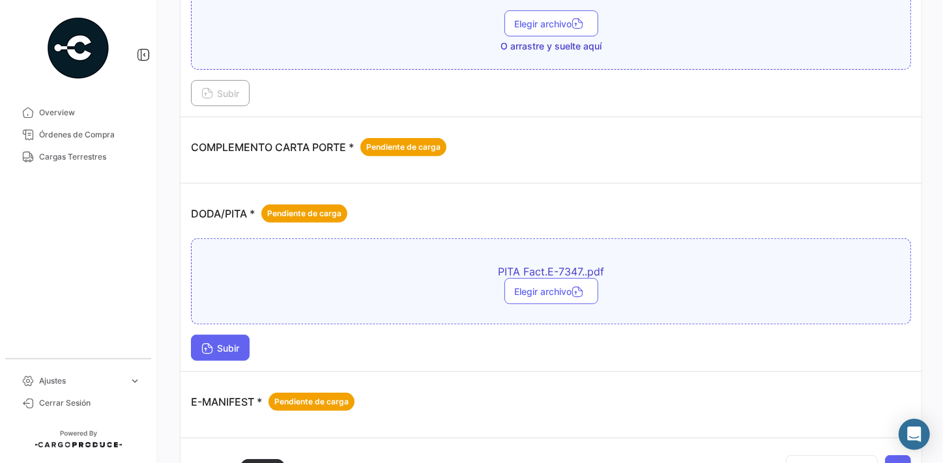
click at [232, 343] on span "Subir" at bounding box center [220, 348] width 38 height 11
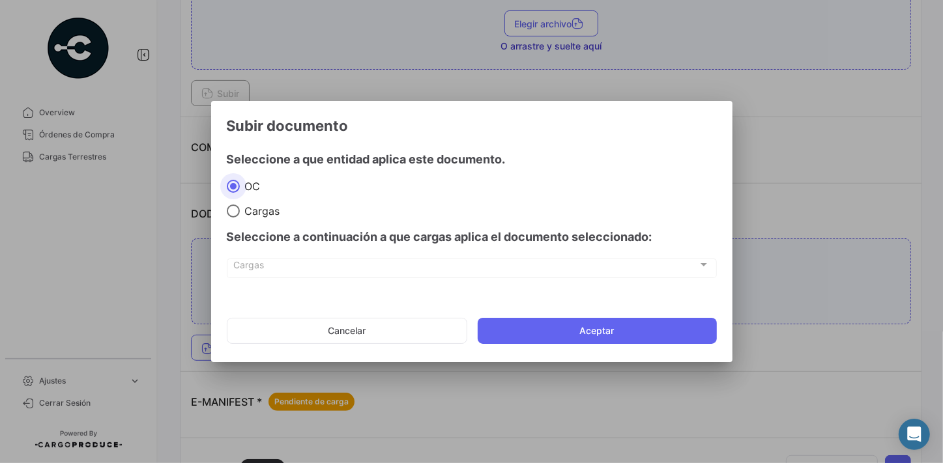
drag, startPoint x: 265, startPoint y: 210, endPoint x: 278, endPoint y: 238, distance: 30.9
click at [267, 216] on span "Cargas" at bounding box center [260, 211] width 40 height 13
click at [240, 216] on input "Cargas" at bounding box center [233, 211] width 13 height 13
radio input "true"
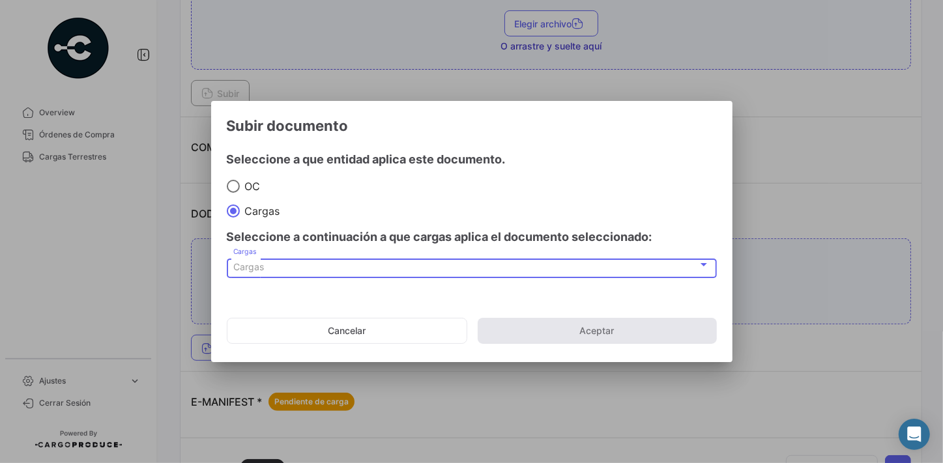
click at [296, 266] on div "Cargas" at bounding box center [465, 267] width 464 height 11
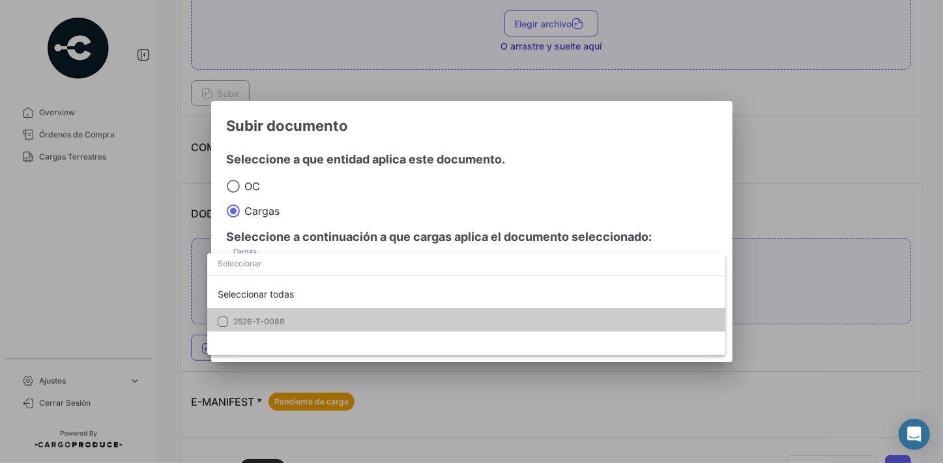
click at [270, 326] on mat-option "2526-T-0088" at bounding box center [466, 321] width 518 height 27
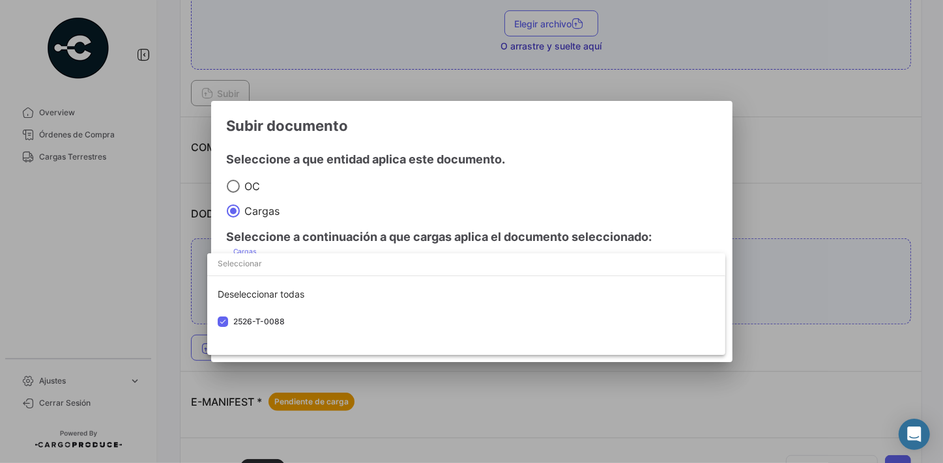
click at [831, 177] on div at bounding box center [471, 231] width 943 height 463
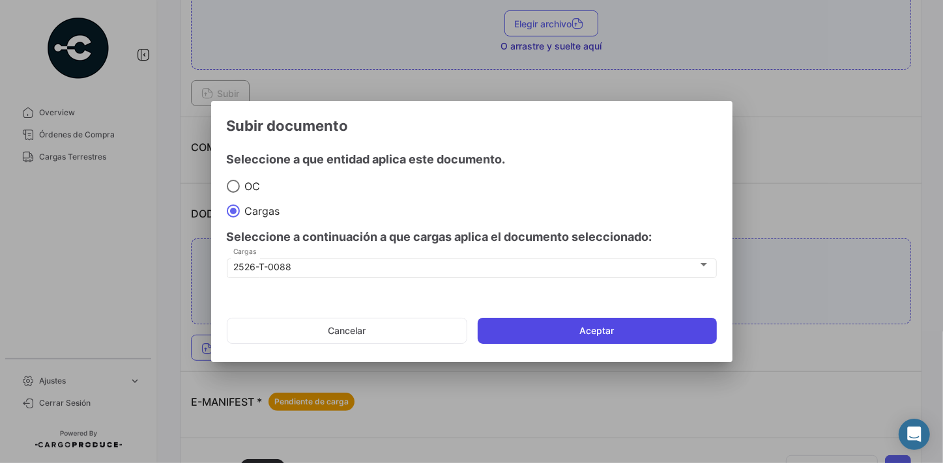
click at [606, 330] on button "Aceptar" at bounding box center [597, 331] width 239 height 26
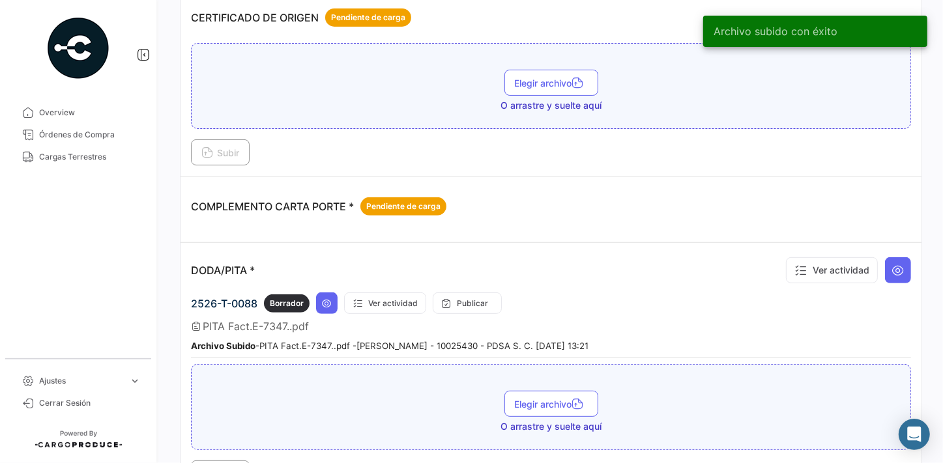
scroll to position [474, 0]
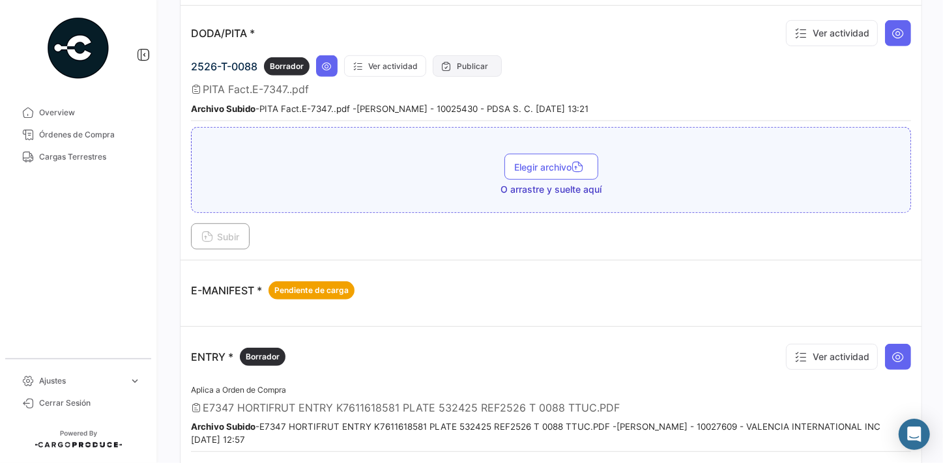
click at [465, 65] on button "Publicar" at bounding box center [467, 65] width 69 height 21
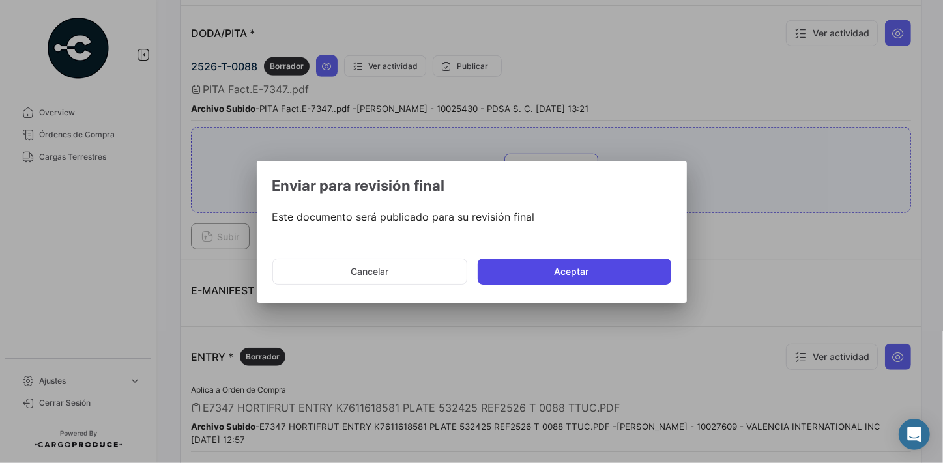
click at [556, 274] on button "Aceptar" at bounding box center [574, 272] width 193 height 26
